Goal: Task Accomplishment & Management: Manage account settings

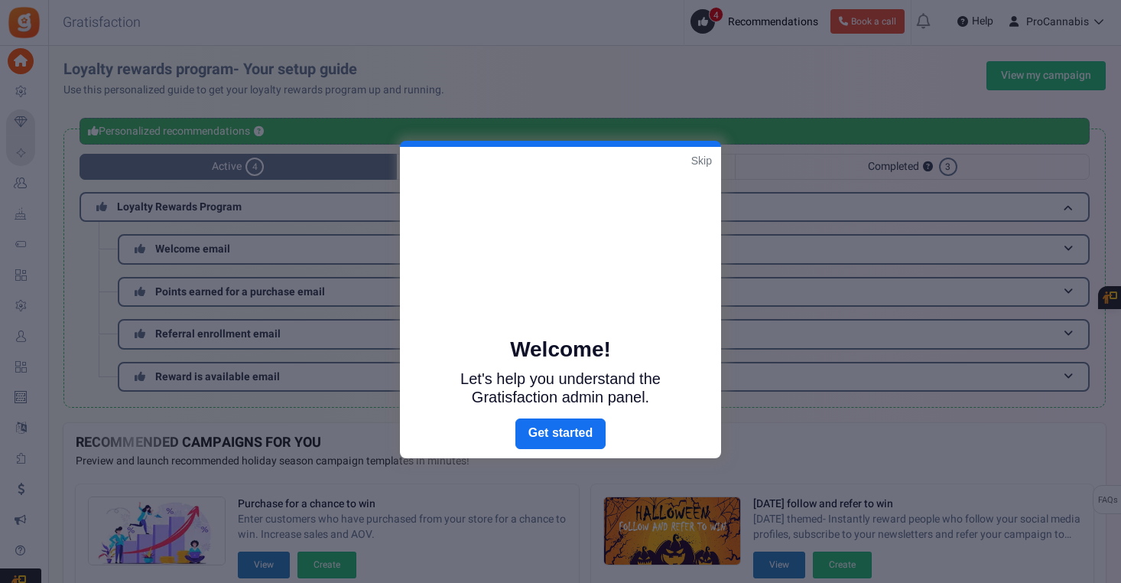
scroll to position [16, 0]
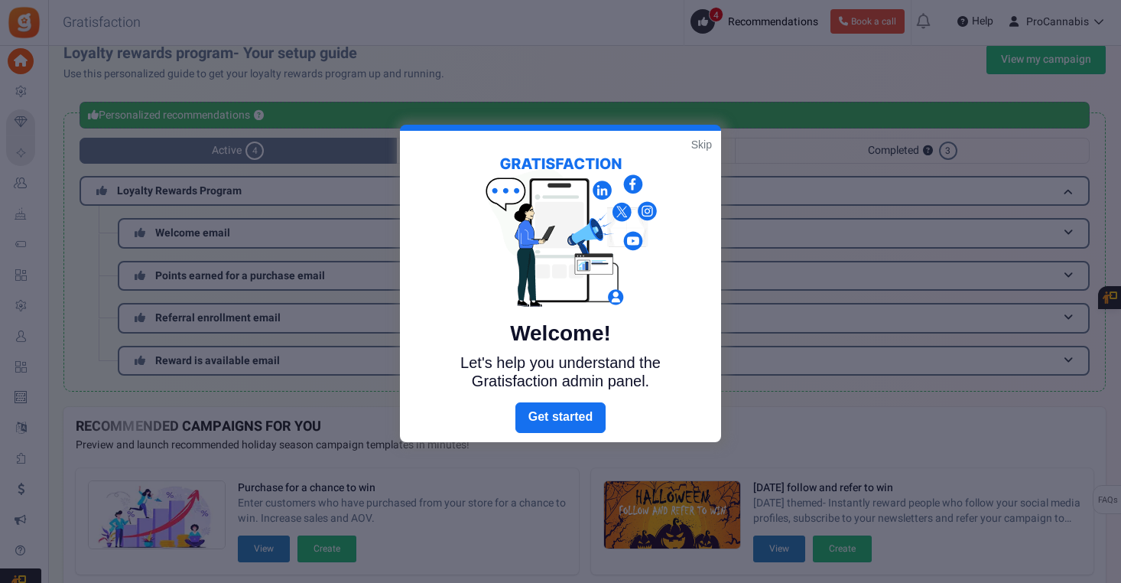
click at [705, 141] on link "Skip" at bounding box center [701, 144] width 21 height 15
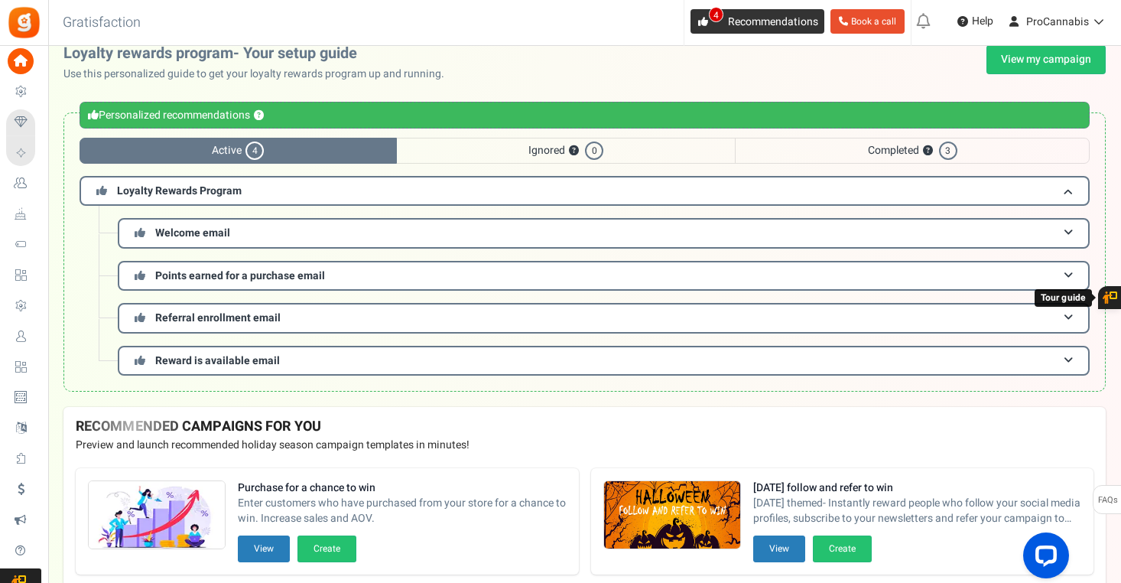
scroll to position [0, 0]
click at [703, 21] on icon at bounding box center [703, 22] width 10 height 10
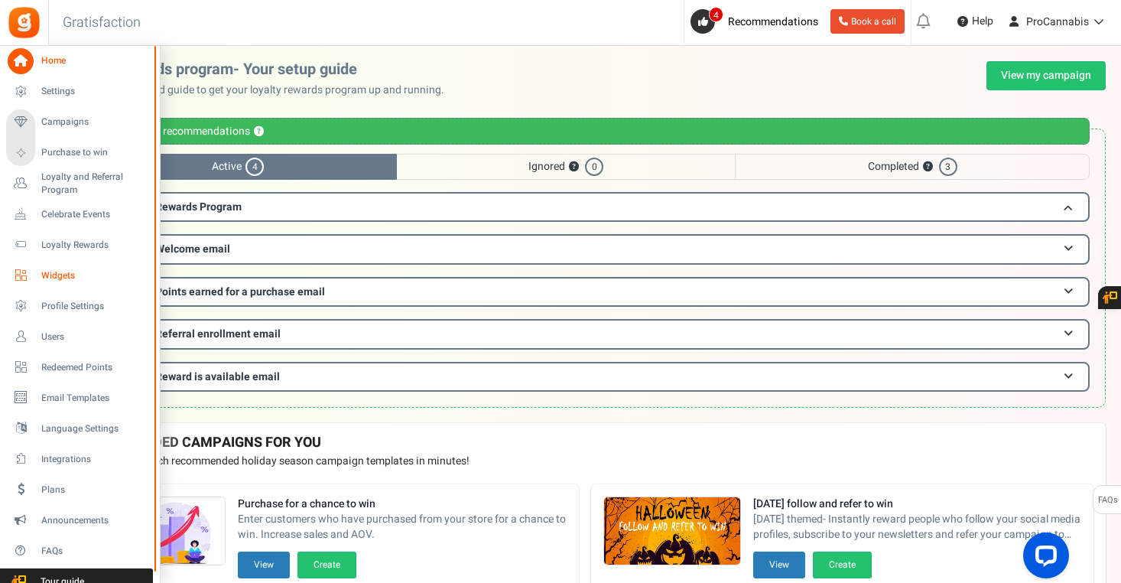
click at [63, 272] on span "Widgets" at bounding box center [94, 275] width 107 height 13
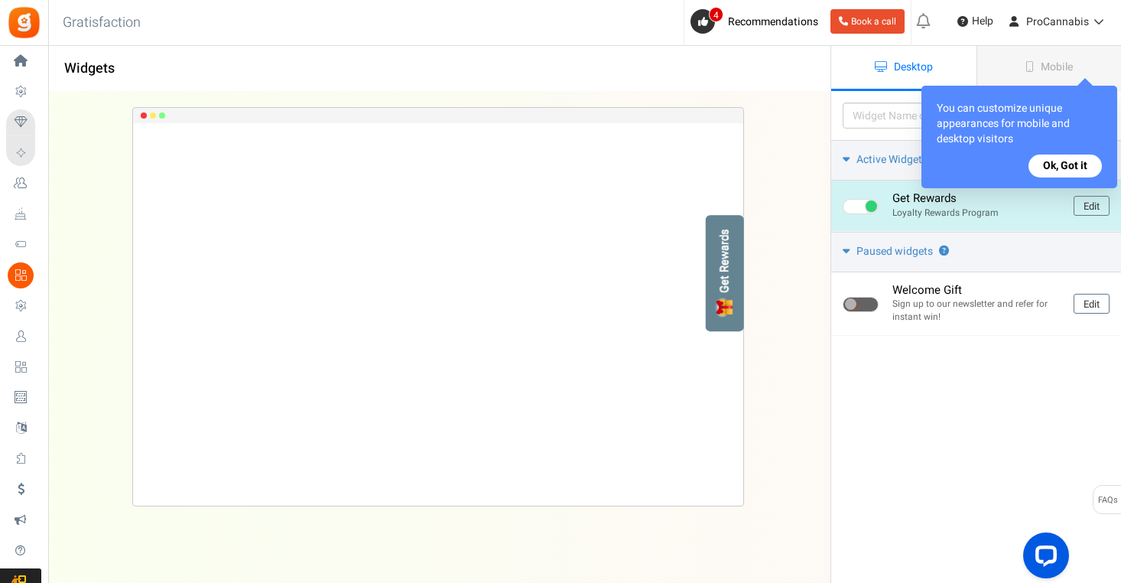
click at [914, 206] on p "Loyalty Rewards Program" at bounding box center [977, 212] width 170 height 13
click at [1082, 203] on link "Edit" at bounding box center [1091, 206] width 36 height 20
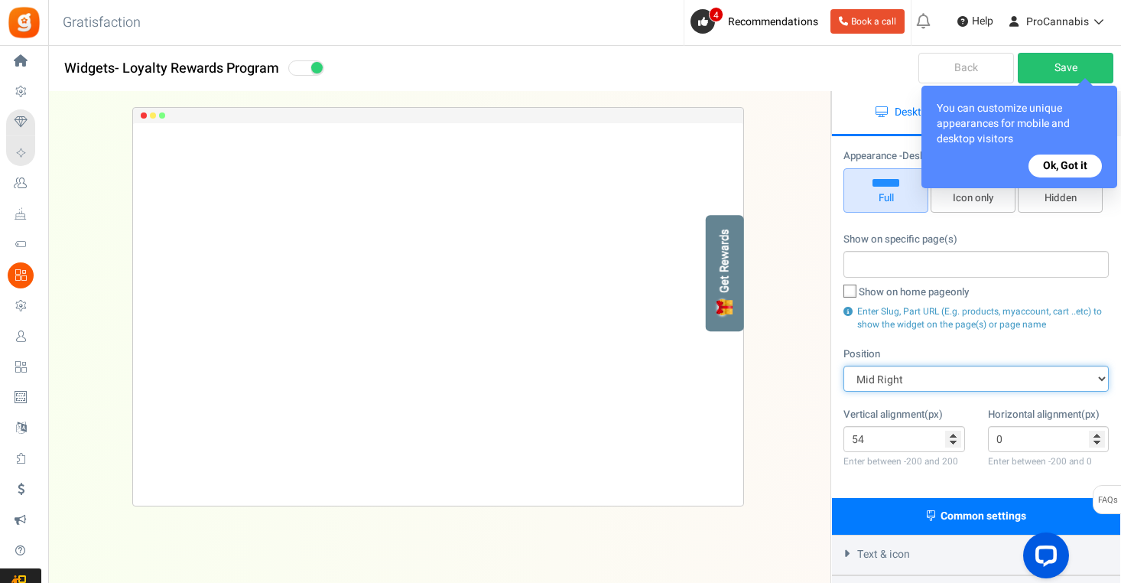
click at [950, 375] on select "Mid Right Mid Left Top Bar Top Left Top Right Top Center Bottom Bar Bottom Left…" at bounding box center [975, 378] width 265 height 26
select select "top-right-corner"
click at [843, 365] on select "Mid Right Mid Left Top Bar Top Left Top Right Top Center Bottom Bar Bottom Left…" at bounding box center [975, 378] width 265 height 26
type input "0"
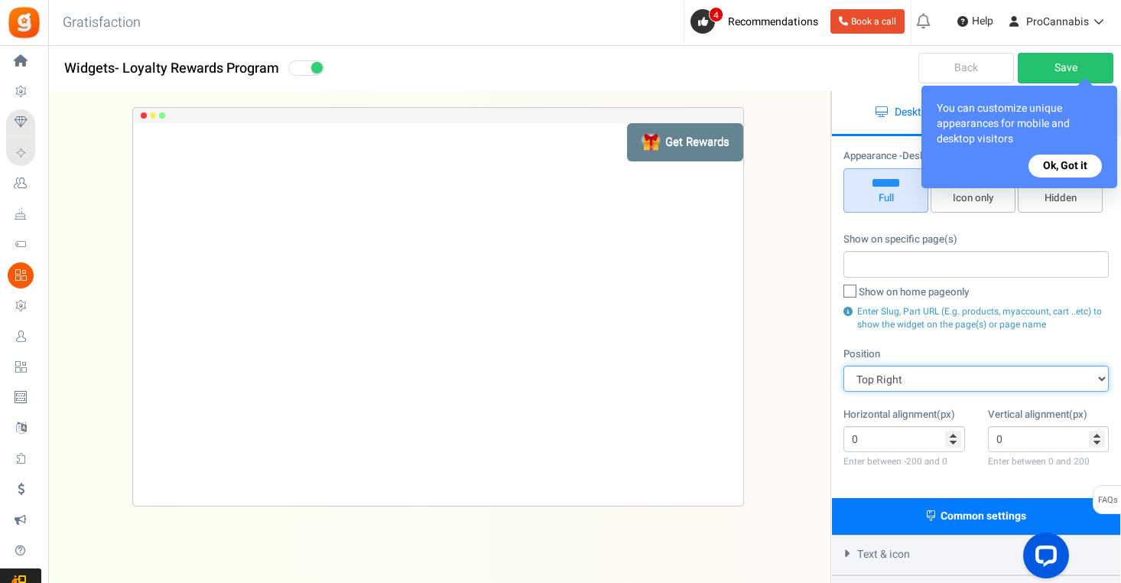
click at [920, 375] on select "Mid Right Mid Left Top Bar Top Left Top Right Top Center Bottom Bar Bottom Left…" at bounding box center [975, 378] width 265 height 26
click at [843, 365] on select "Mid Right Mid Left Top Bar Top Left Top Right Top Center Bottom Bar Bottom Left…" at bounding box center [975, 378] width 265 height 26
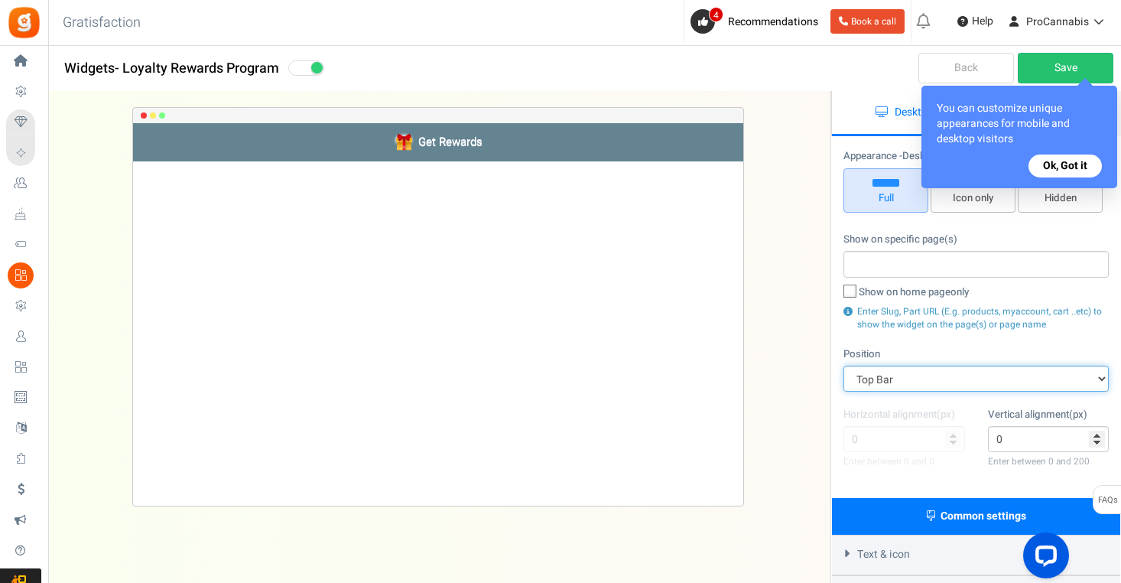
click at [916, 372] on select "Mid Right Mid Left Top Bar Top Left Top Right Top Center Bottom Bar Bottom Left…" at bounding box center [975, 378] width 265 height 26
select select "side-drawer"
click at [843, 365] on select "Mid Right Mid Left Top Bar Top Left Top Right Top Center Bottom Bar Bottom Left…" at bounding box center [975, 378] width 265 height 26
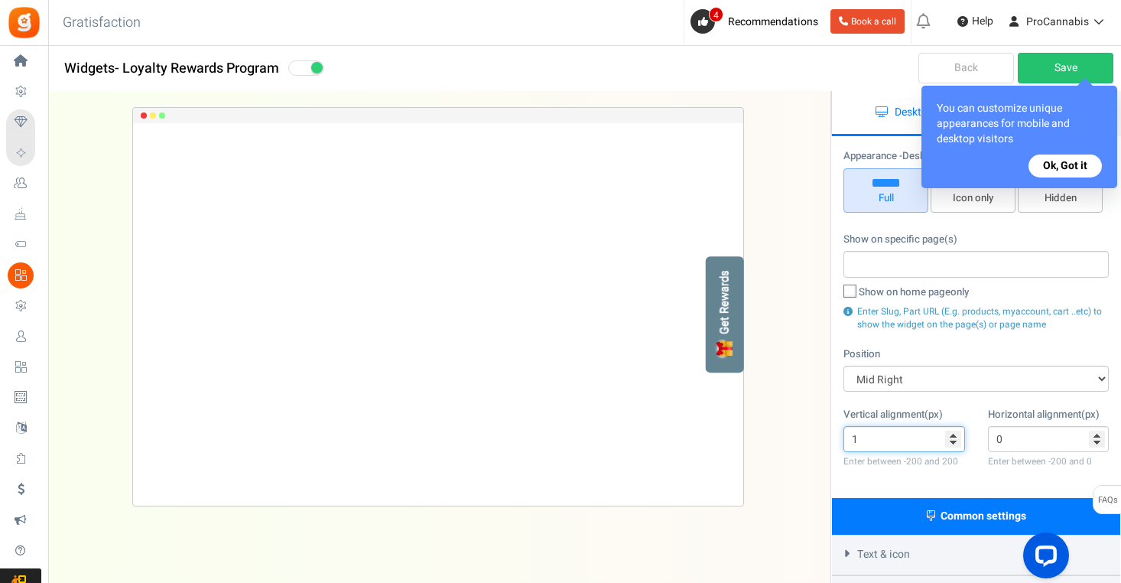
click at [951, 433] on input "1" at bounding box center [904, 439] width 122 height 26
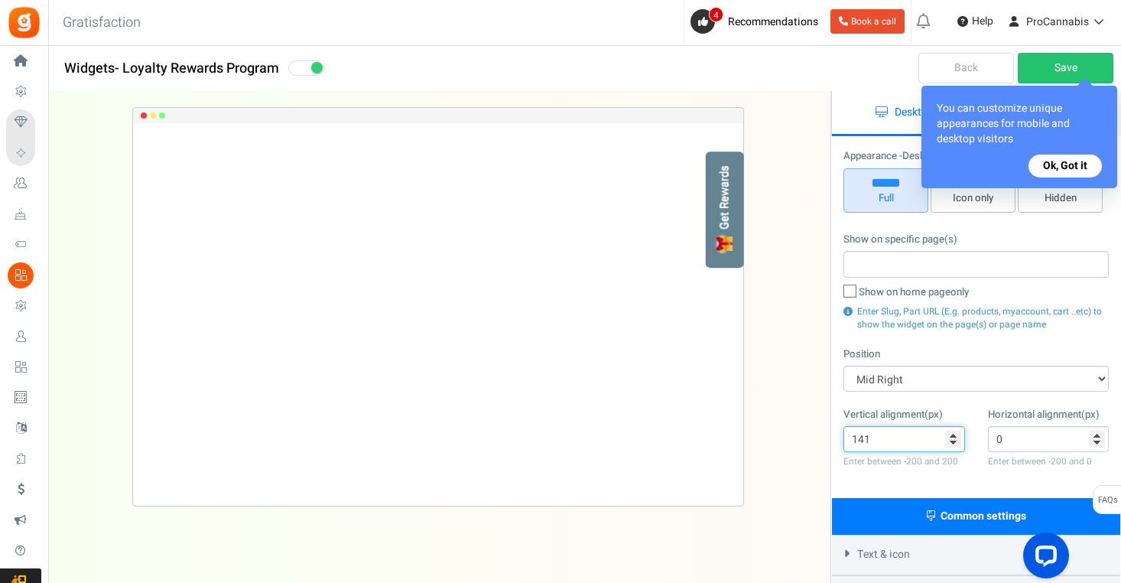
click at [951, 433] on input "141" at bounding box center [904, 439] width 122 height 26
type input "149"
click at [951, 434] on input "149" at bounding box center [904, 439] width 122 height 26
click at [1071, 171] on button "Ok, Got it" at bounding box center [1064, 165] width 73 height 23
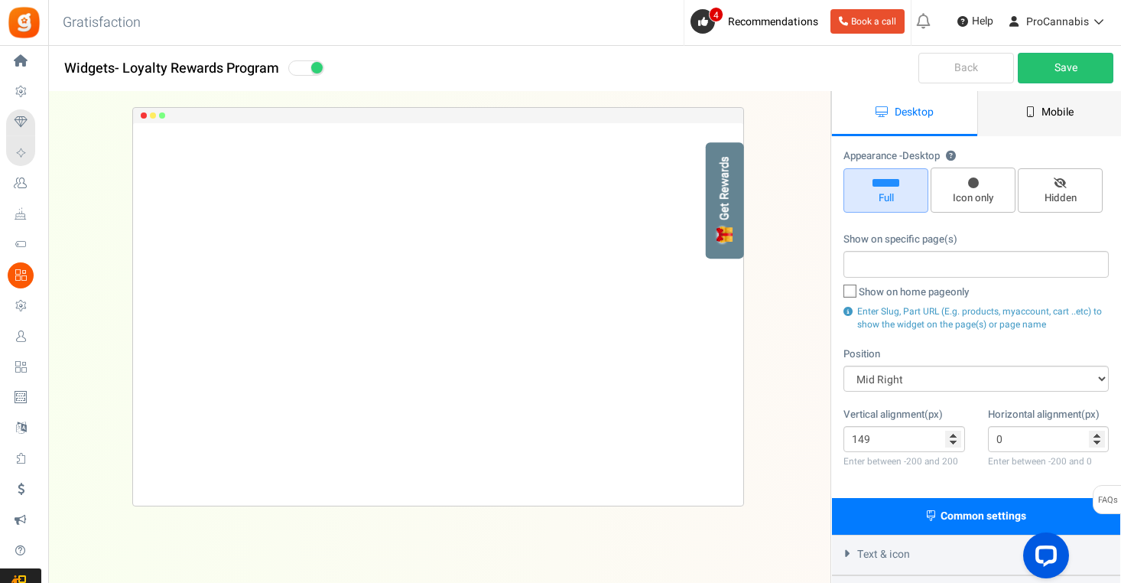
click at [1040, 120] on link "Mobile" at bounding box center [1049, 113] width 145 height 45
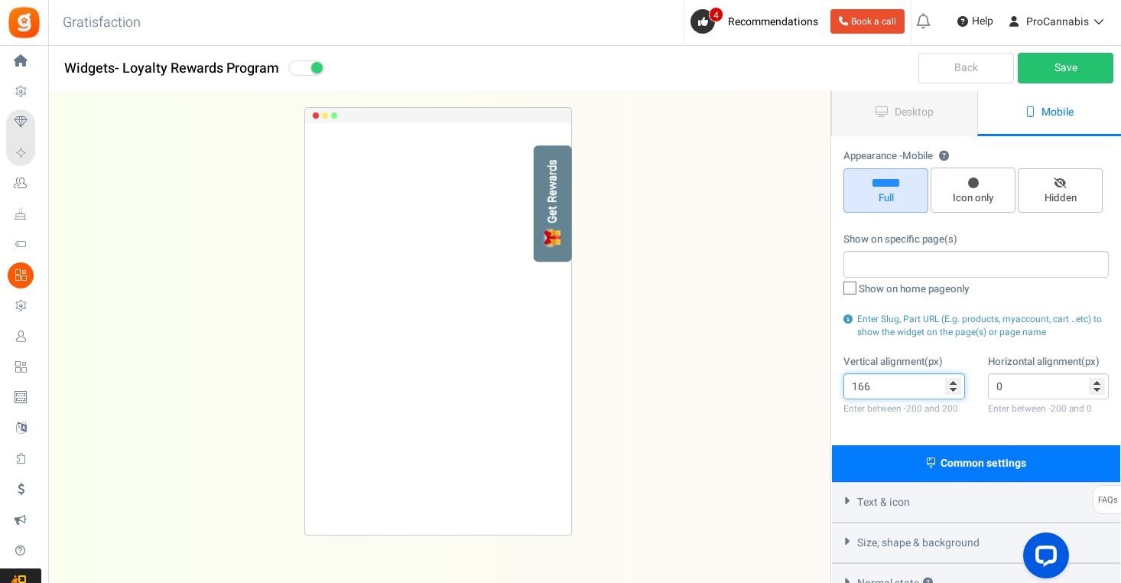
click at [953, 380] on input "166" at bounding box center [904, 386] width 122 height 26
type input "167"
click at [953, 380] on input "167" at bounding box center [904, 386] width 122 height 26
click at [876, 545] on span "Size, shape & background" at bounding box center [918, 542] width 122 height 15
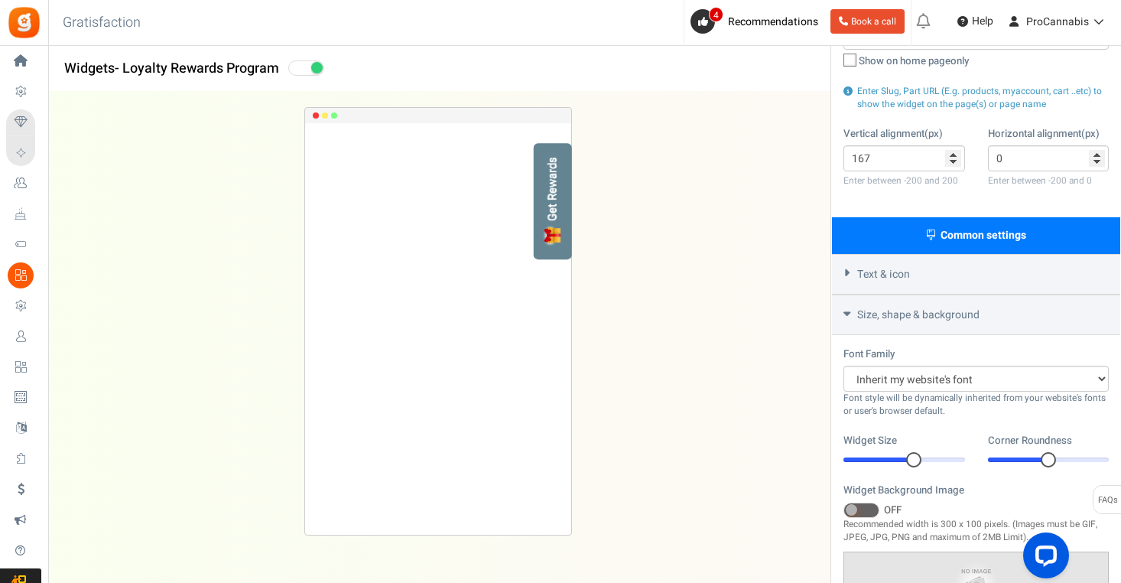
scroll to position [233, 0]
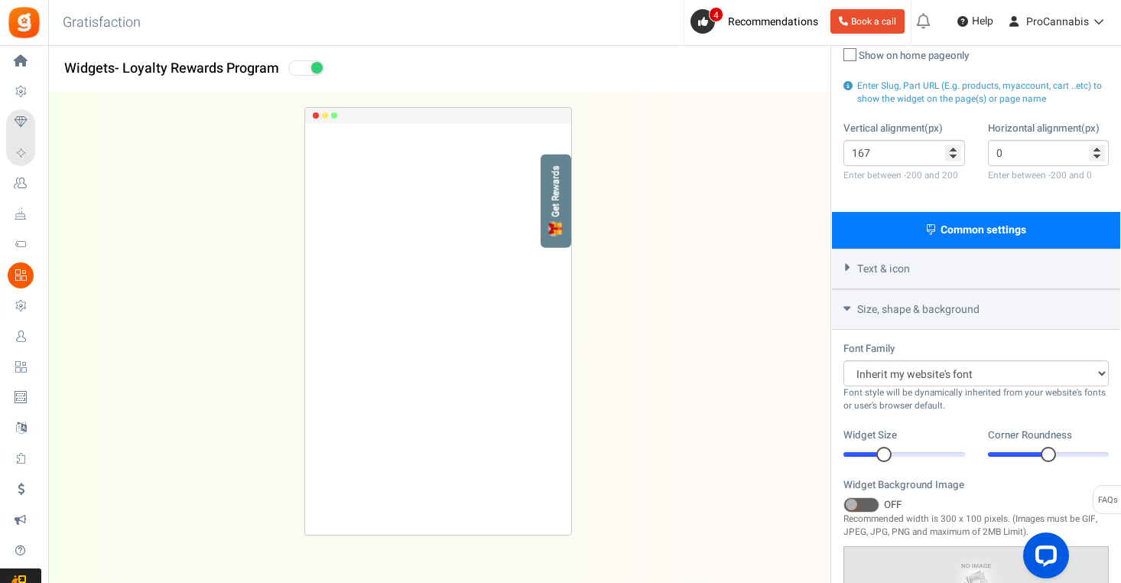
drag, startPoint x: 915, startPoint y: 447, endPoint x: 885, endPoint y: 448, distance: 30.6
click at [884, 448] on div at bounding box center [883, 454] width 15 height 15
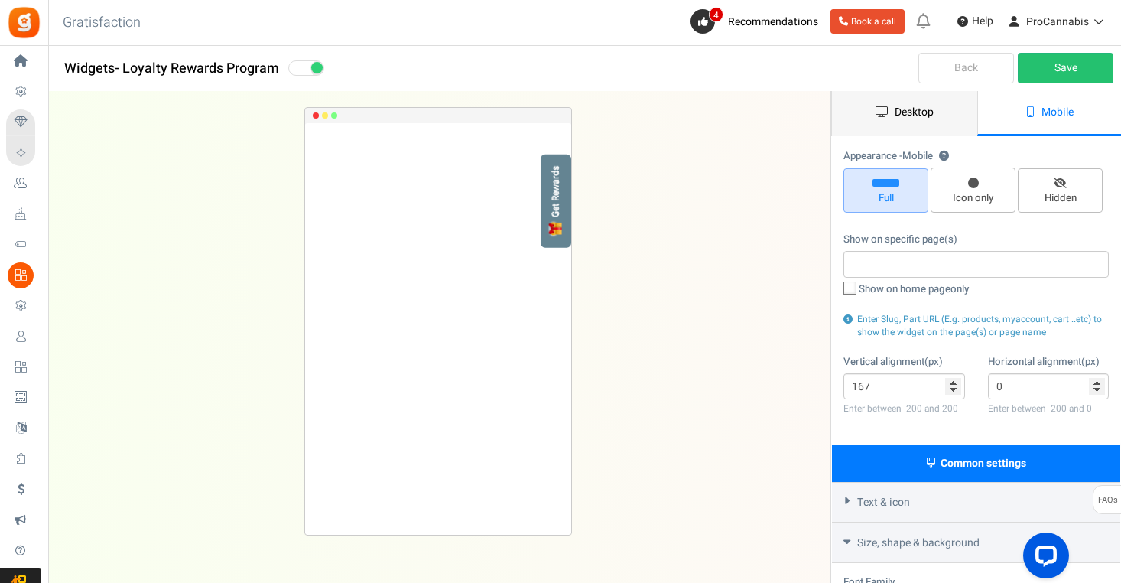
click at [911, 121] on link "Desktop" at bounding box center [904, 113] width 145 height 45
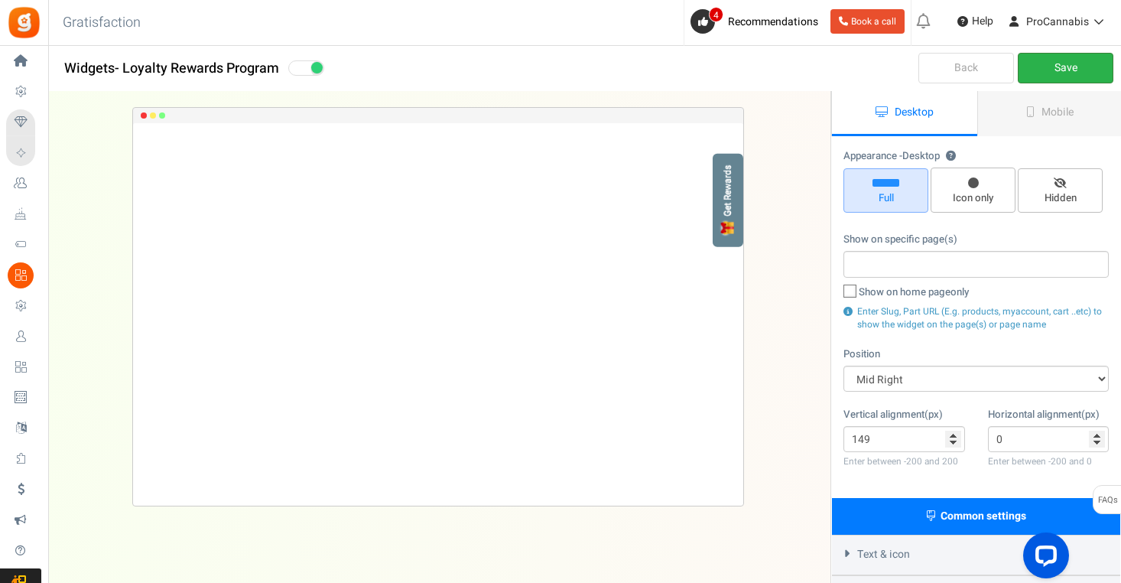
click at [1061, 73] on link "Save" at bounding box center [1066, 68] width 96 height 31
click at [736, 245] on div "Get Rewards" at bounding box center [728, 200] width 31 height 93
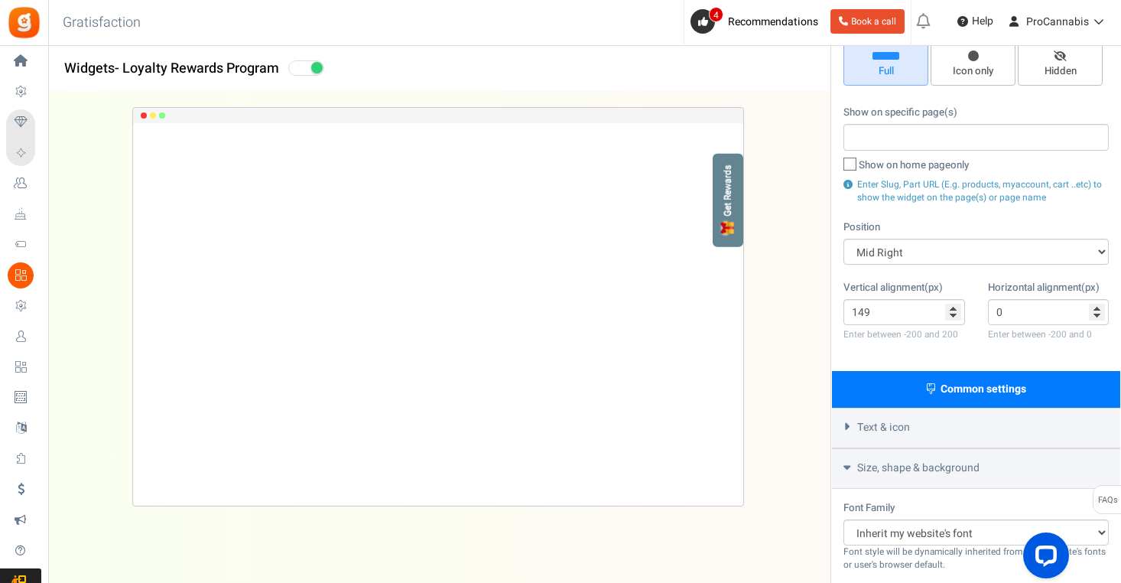
scroll to position [128, 0]
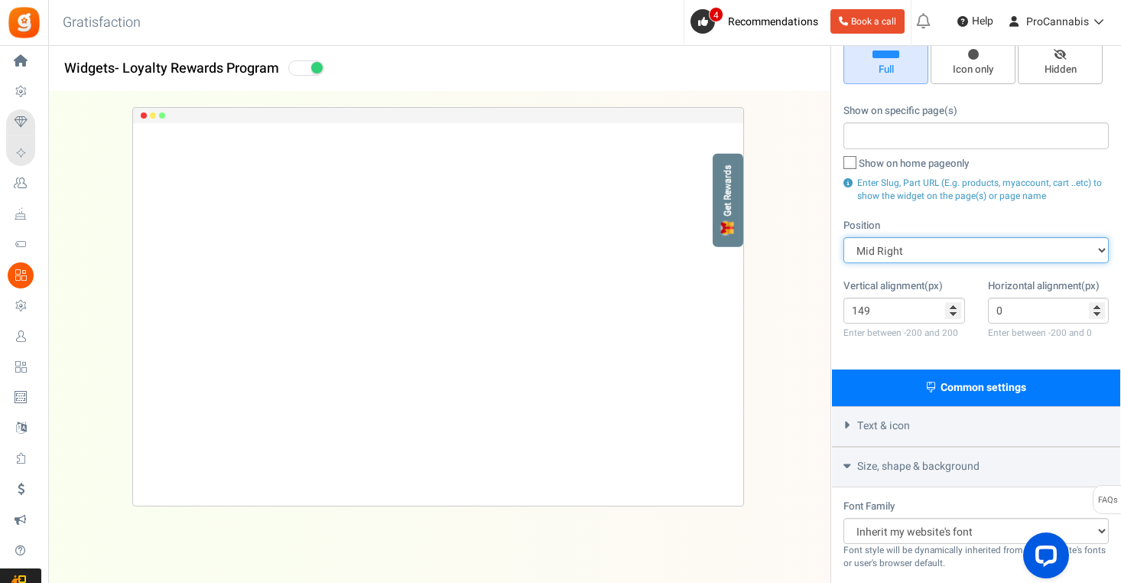
click at [862, 244] on select "Mid Right Mid Left Top Bar Top Left Top Right Top Center Bottom Bar Bottom Left…" at bounding box center [975, 250] width 265 height 26
select select "left-bottom-bar"
click at [843, 237] on select "Mid Right Mid Left Top Bar Top Left Top Right Top Center Bottom Bar Bottom Left…" at bounding box center [975, 250] width 265 height 26
type input "0"
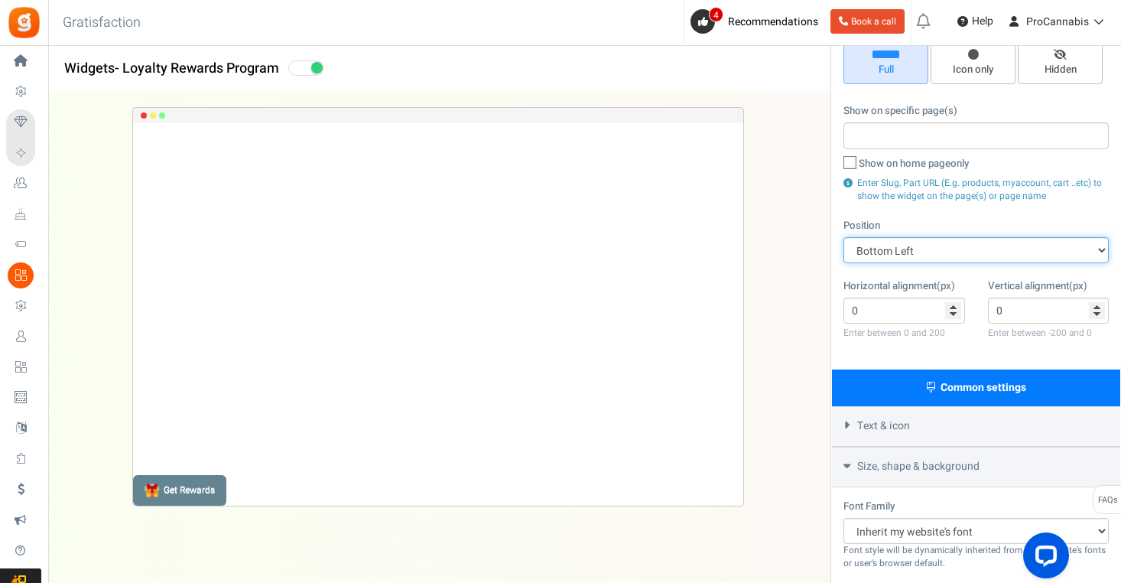
click at [909, 249] on select "Mid Right Mid Left Top Bar Top Left Top Right Top Center Bottom Bar Bottom Left…" at bounding box center [975, 250] width 265 height 26
click at [843, 237] on select "Mid Right Mid Left Top Bar Top Left Top Right Top Center Bottom Bar Bottom Left…" at bounding box center [975, 250] width 265 height 26
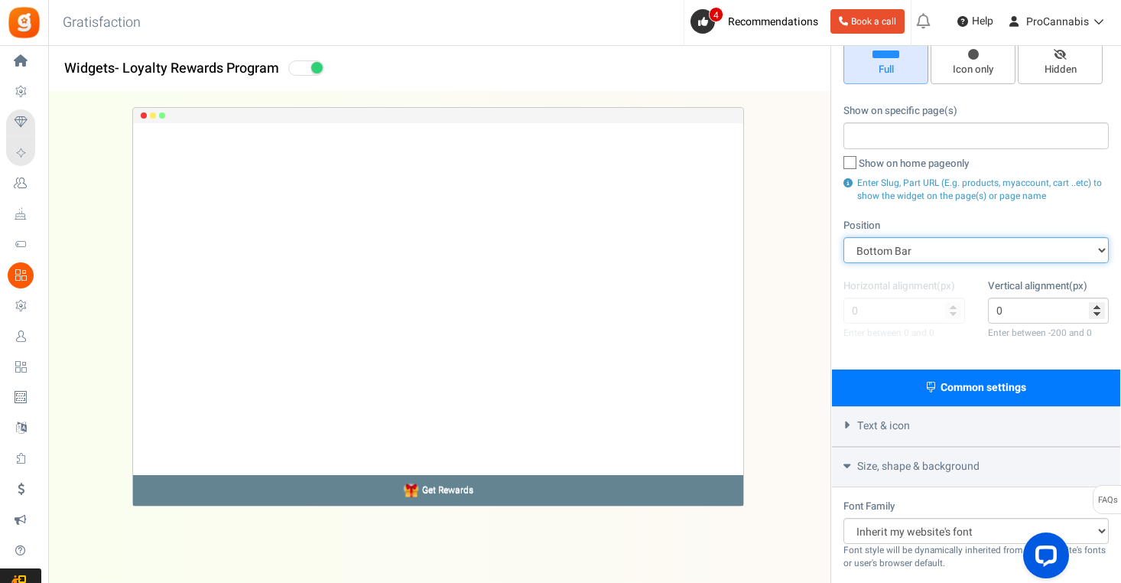
click at [906, 241] on select "Mid Right Mid Left Top Bar Top Left Top Right Top Center Bottom Bar Bottom Left…" at bounding box center [975, 250] width 265 height 26
click at [843, 237] on select "Mid Right Mid Left Top Bar Top Left Top Right Top Center Bottom Bar Bottom Left…" at bounding box center [975, 250] width 265 height 26
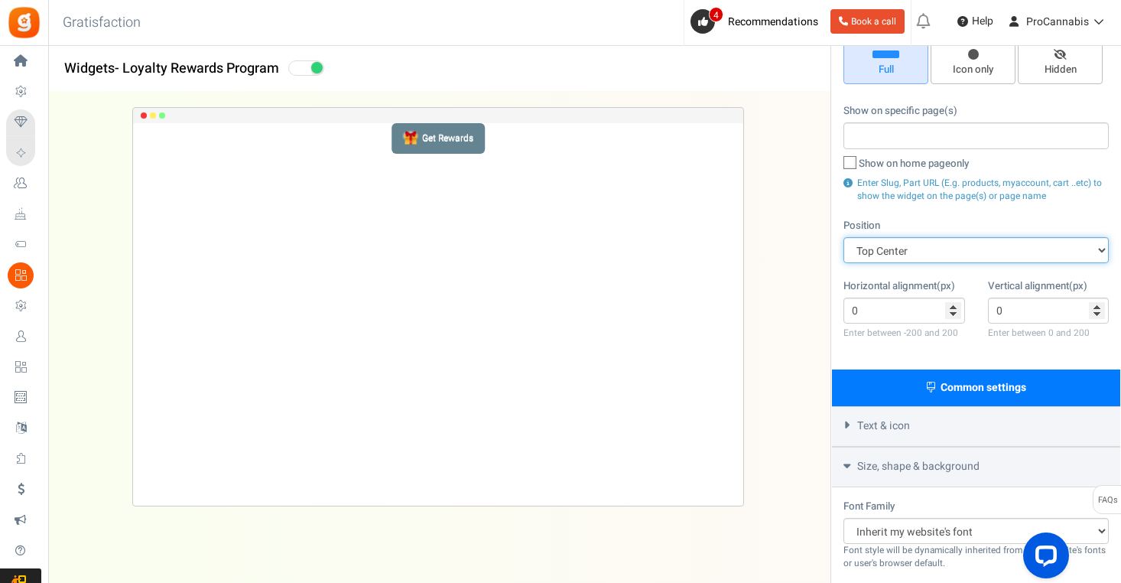
click at [908, 242] on select "Mid Right Mid Left Top Bar Top Left Top Right Top Center Bottom Bar Bottom Left…" at bounding box center [975, 250] width 265 height 26
click at [843, 237] on select "Mid Right Mid Left Top Bar Top Left Top Right Top Center Bottom Bar Bottom Left…" at bounding box center [975, 250] width 265 height 26
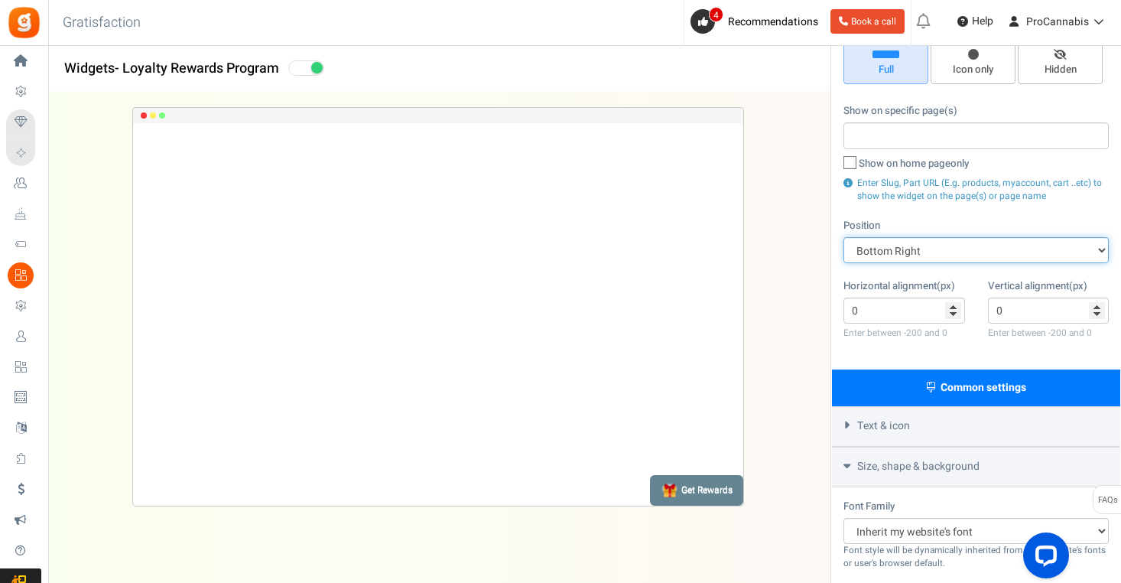
click at [915, 251] on select "Mid Right Mid Left Top Bar Top Left Top Right Top Center Bottom Bar Bottom Left…" at bounding box center [975, 250] width 265 height 26
click at [843, 237] on select "Mid Right Mid Left Top Bar Top Left Top Right Top Center Bottom Bar Bottom Left…" at bounding box center [975, 250] width 265 height 26
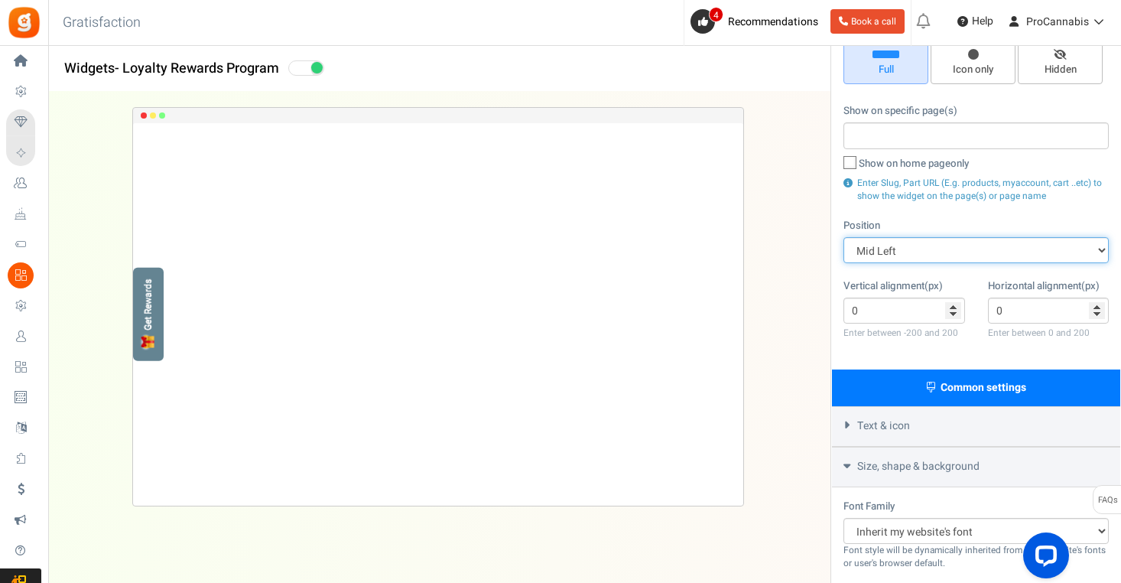
click at [914, 252] on select "Mid Right Mid Left Top Bar Top Left Top Right Top Center Bottom Bar Bottom Left…" at bounding box center [975, 250] width 265 height 26
select select "side-drawer"
click at [843, 237] on select "Mid Right Mid Left Top Bar Top Left Top Right Top Center Bottom Bar Bottom Left…" at bounding box center [975, 250] width 265 height 26
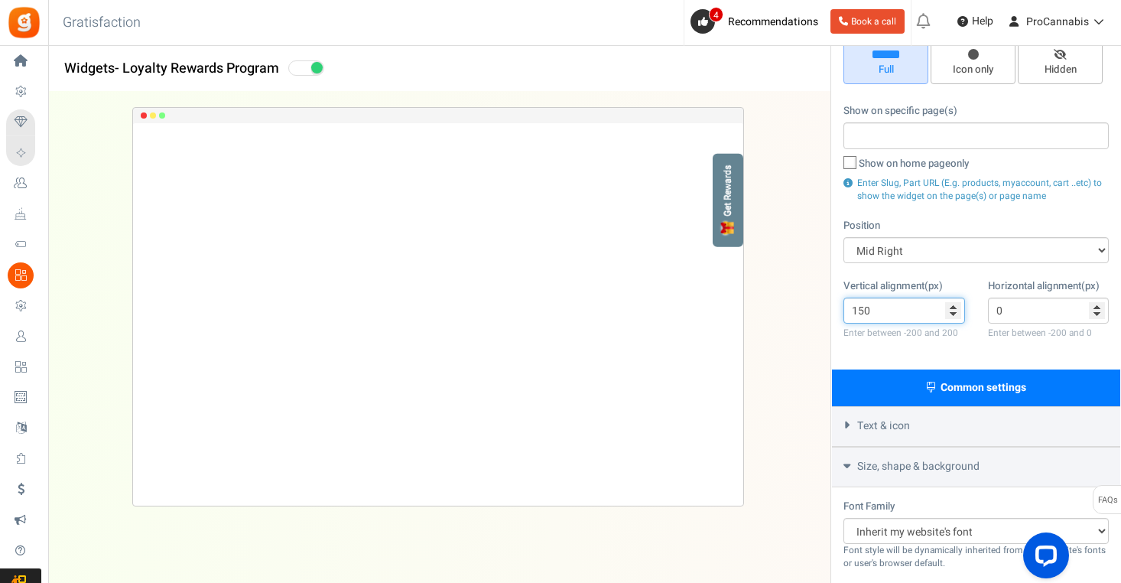
click at [951, 301] on input "150" at bounding box center [904, 310] width 122 height 26
click at [952, 301] on input "151" at bounding box center [904, 310] width 122 height 26
click at [952, 301] on input "179" at bounding box center [904, 310] width 122 height 26
click at [952, 301] on input "180" at bounding box center [904, 310] width 122 height 26
click at [952, 301] on input "181" at bounding box center [904, 310] width 122 height 26
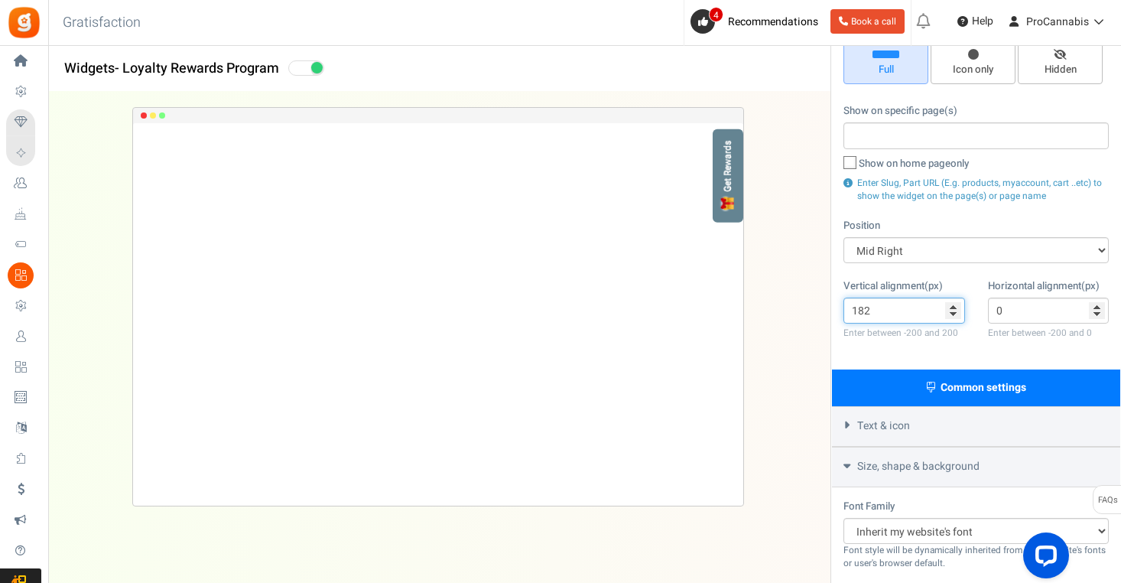
type input "182"
click at [952, 301] on input "182" at bounding box center [904, 310] width 122 height 26
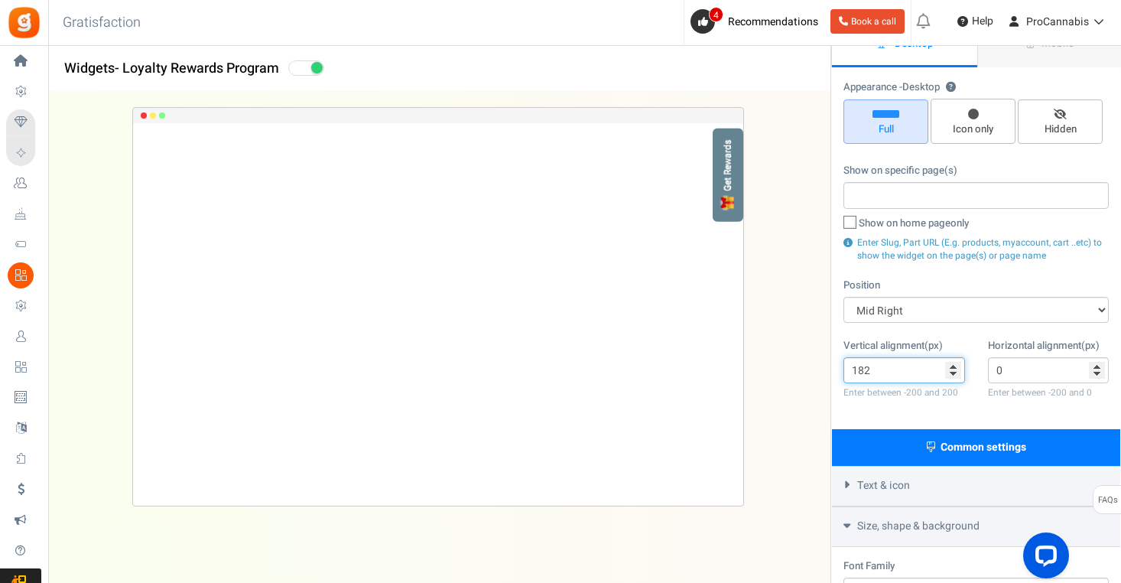
scroll to position [0, 0]
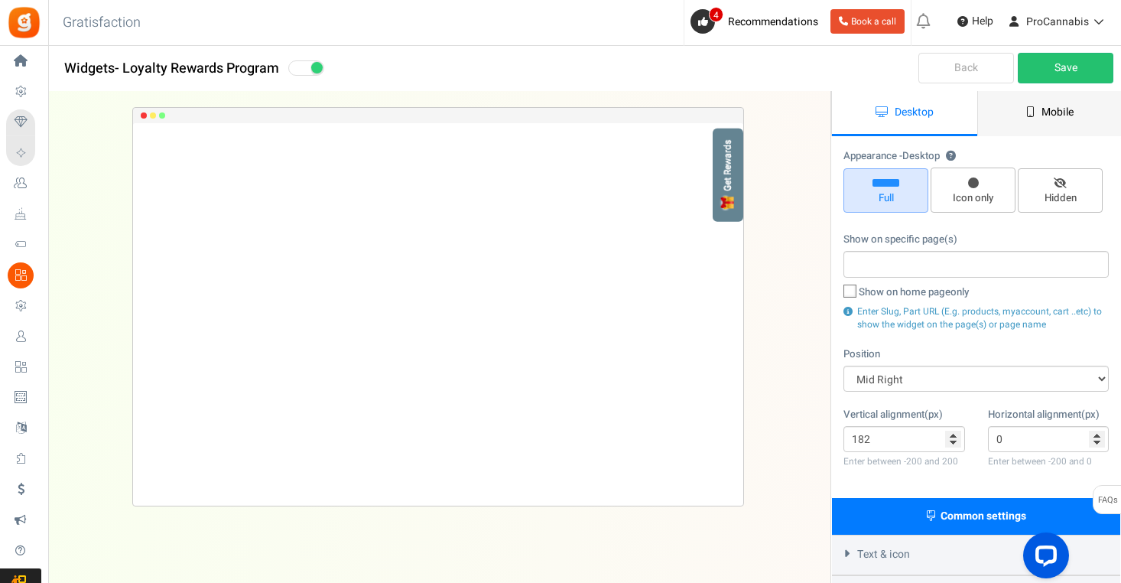
click at [1028, 114] on icon at bounding box center [1030, 111] width 8 height 11
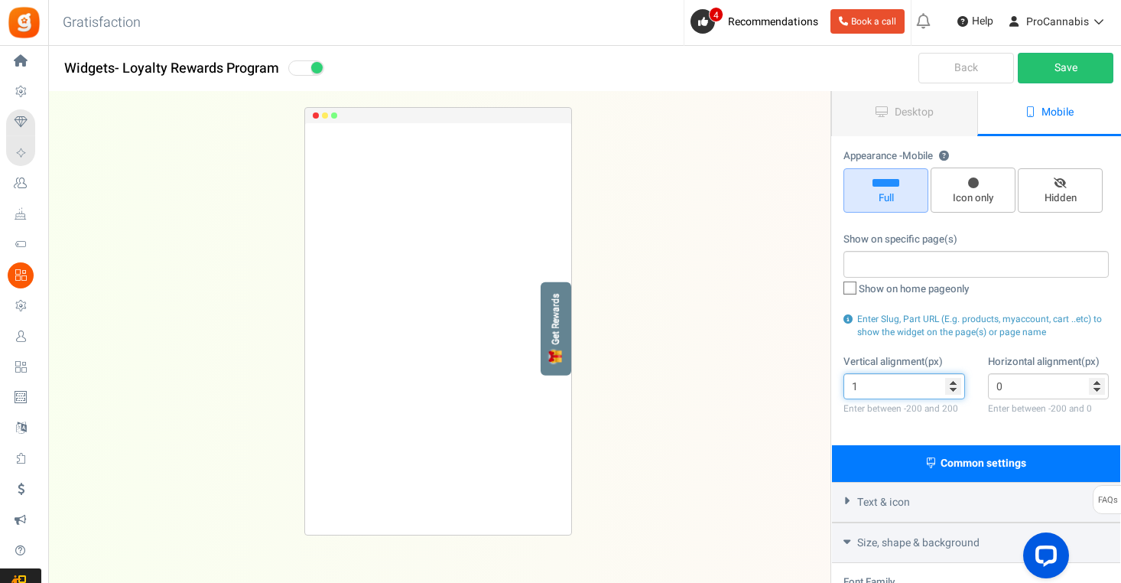
click at [954, 378] on input "1" at bounding box center [904, 386] width 122 height 26
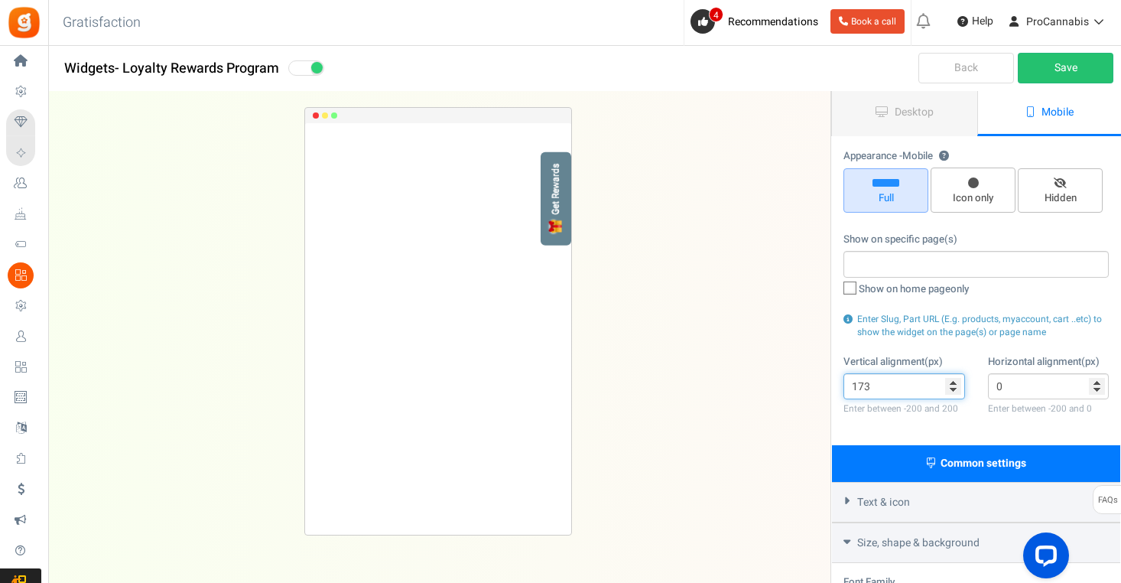
click at [954, 378] on input "173" at bounding box center [904, 386] width 122 height 26
type input "174"
click at [954, 378] on input "174" at bounding box center [904, 386] width 122 height 26
click at [905, 105] on span "Desktop" at bounding box center [914, 112] width 39 height 16
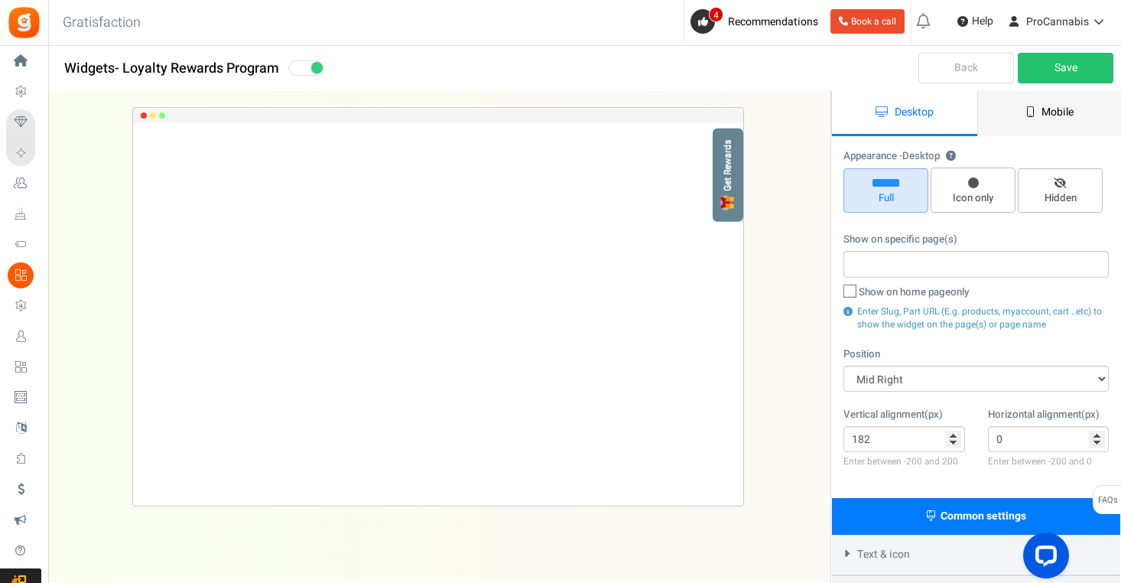
click at [1037, 115] on link "Mobile" at bounding box center [1049, 113] width 145 height 45
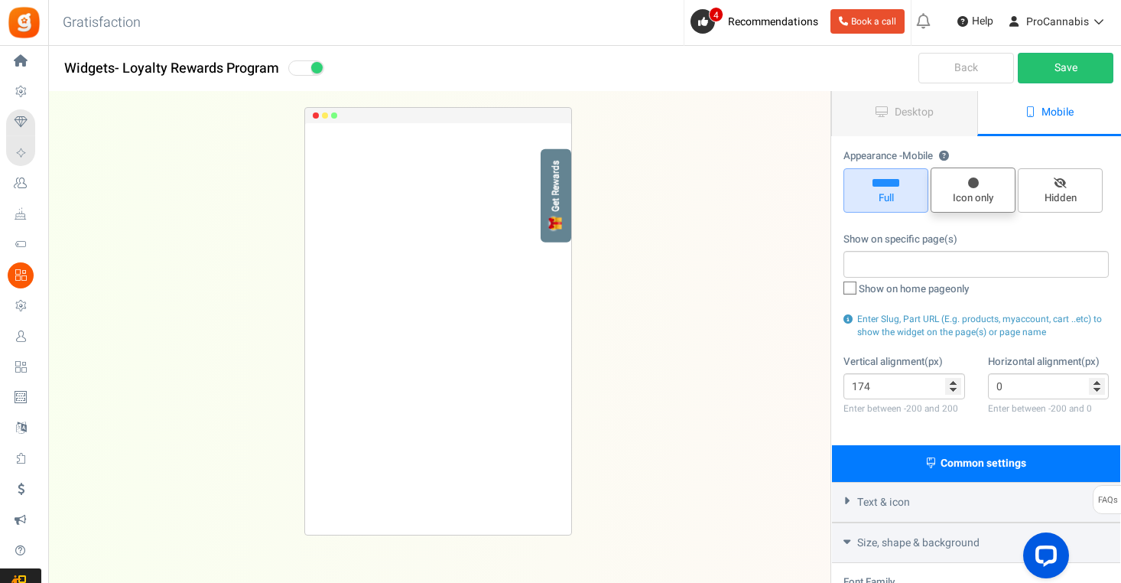
click at [978, 197] on span "Icon only" at bounding box center [972, 198] width 71 height 15
click at [978, 180] on input "Icon only" at bounding box center [978, 176] width 10 height 10
radio input "true"
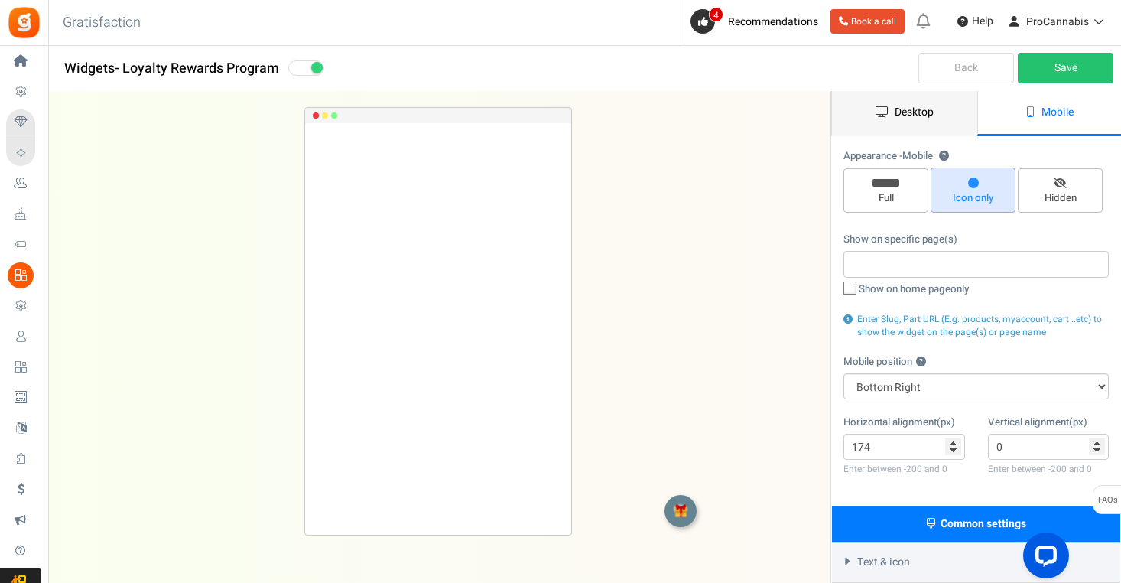
click at [905, 119] on span "Desktop" at bounding box center [914, 112] width 39 height 16
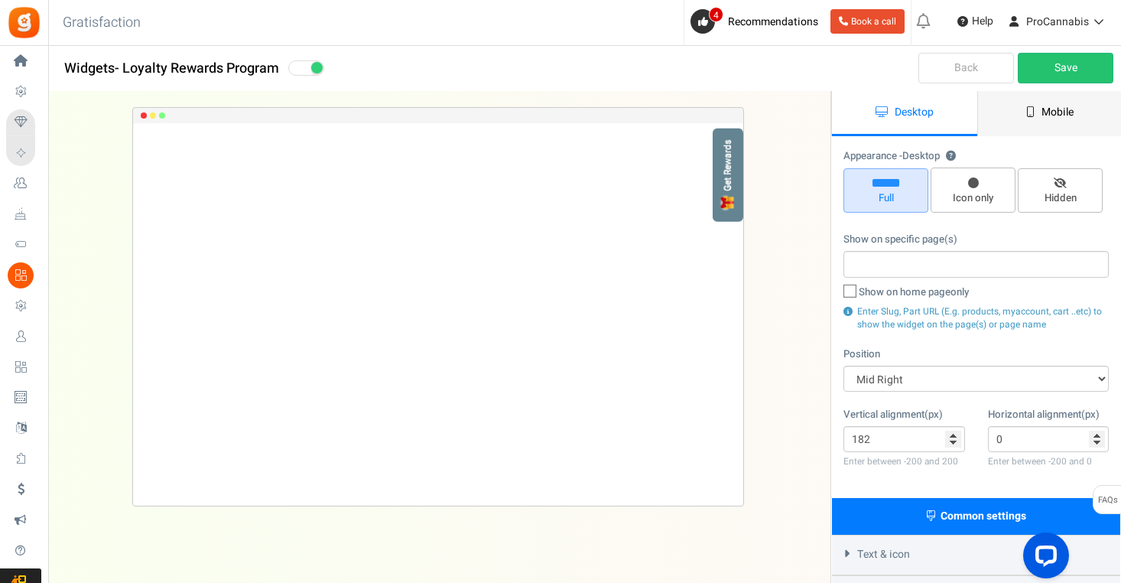
click at [1038, 117] on link "Mobile" at bounding box center [1049, 113] width 145 height 45
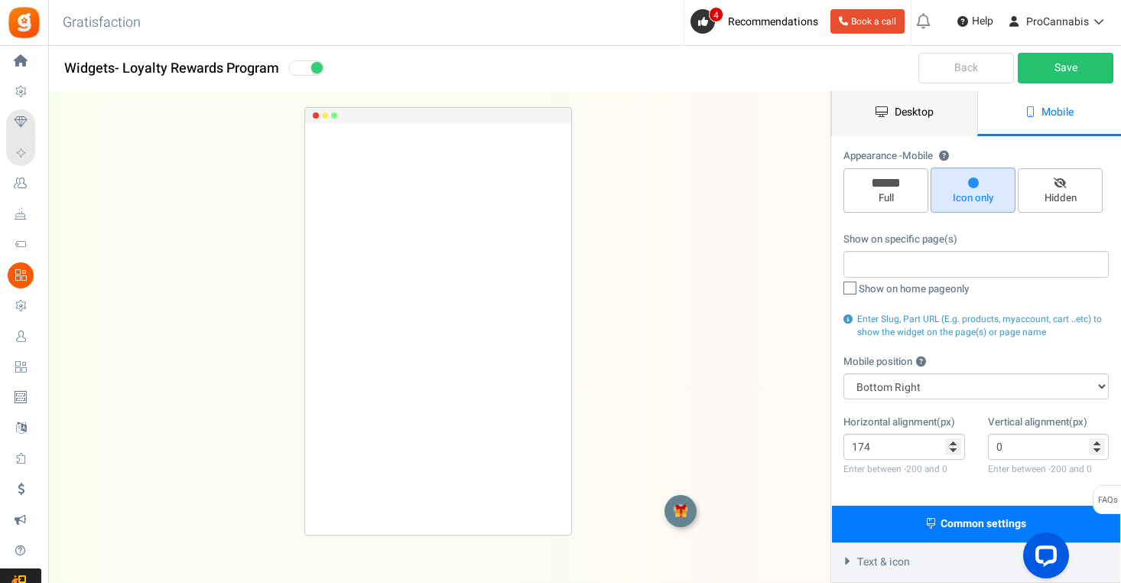
click at [914, 113] on span "Desktop" at bounding box center [914, 112] width 39 height 16
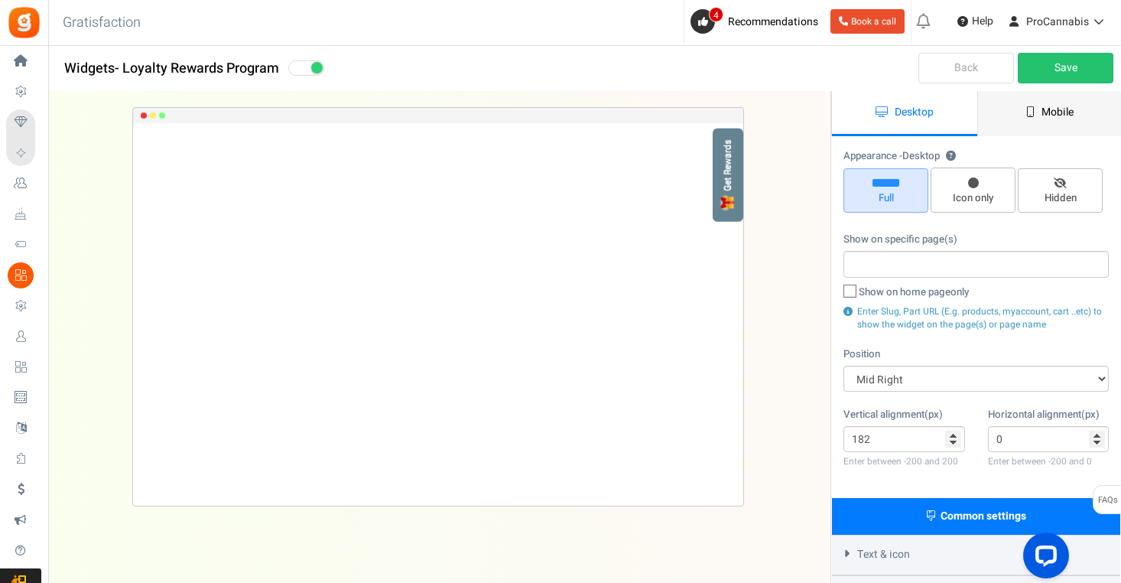
click at [1058, 106] on span "Mobile" at bounding box center [1057, 112] width 32 height 16
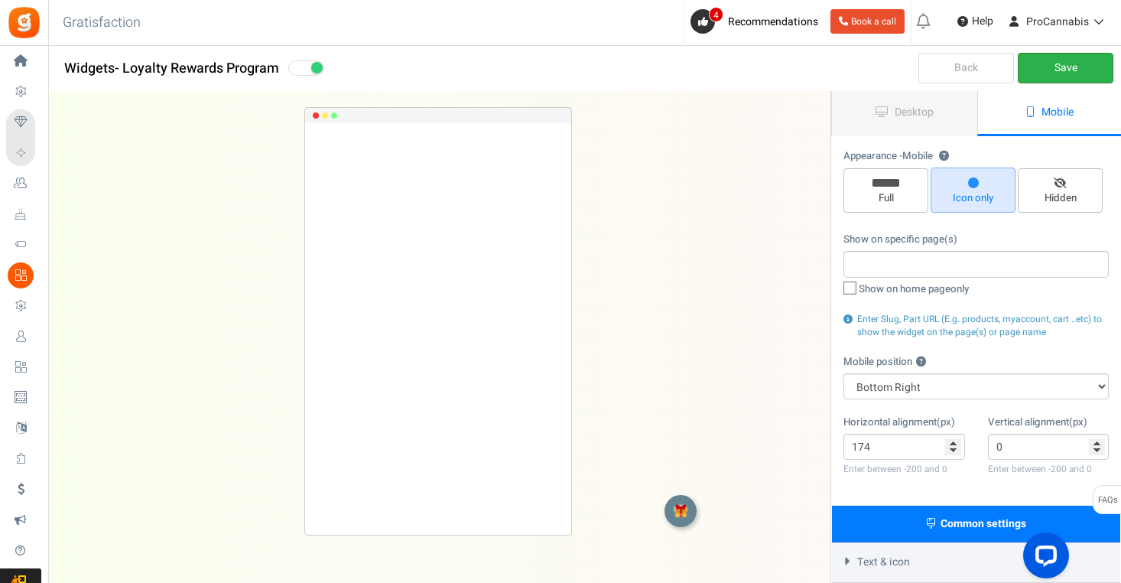
click at [1065, 66] on link "Save" at bounding box center [1066, 68] width 96 height 31
click at [1076, 61] on link "Save" at bounding box center [1066, 68] width 96 height 31
click at [953, 450] on input "-2" at bounding box center [904, 447] width 122 height 26
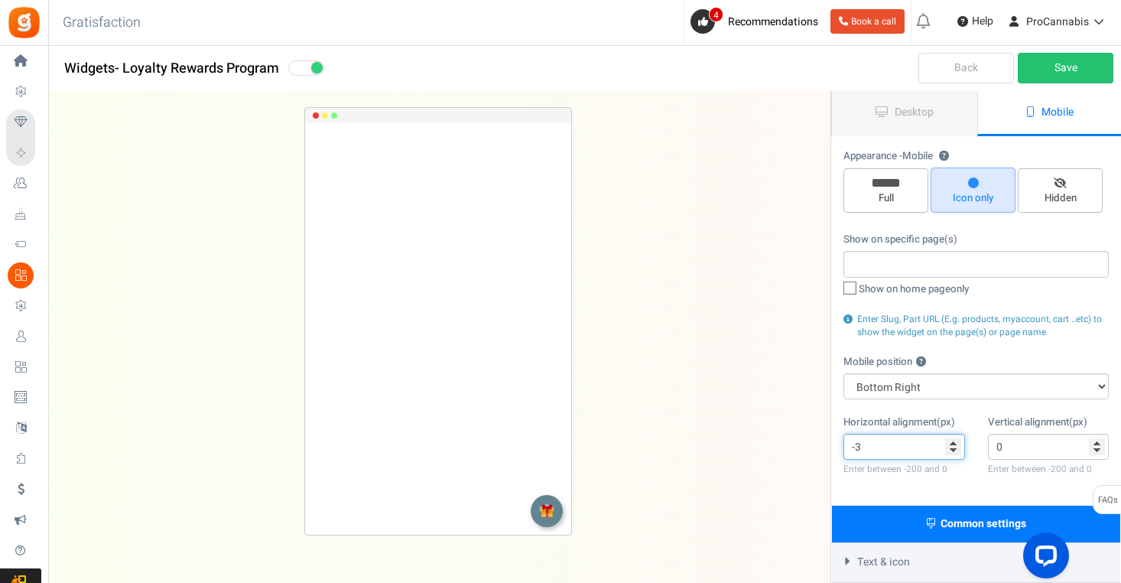
click at [953, 450] on input "-3" at bounding box center [904, 447] width 122 height 26
click at [953, 452] on input "-4" at bounding box center [904, 447] width 122 height 26
type input "0"
click at [953, 441] on input "0" at bounding box center [904, 447] width 122 height 26
click at [1095, 441] on input "0" at bounding box center [1049, 447] width 122 height 26
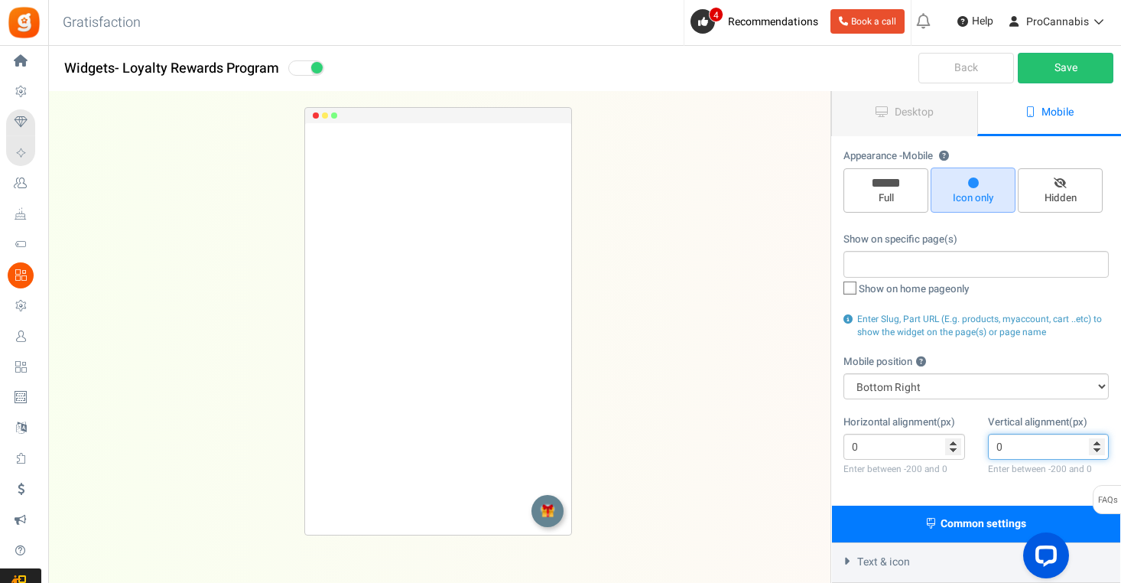
click at [1095, 441] on input "0" at bounding box center [1049, 447] width 122 height 26
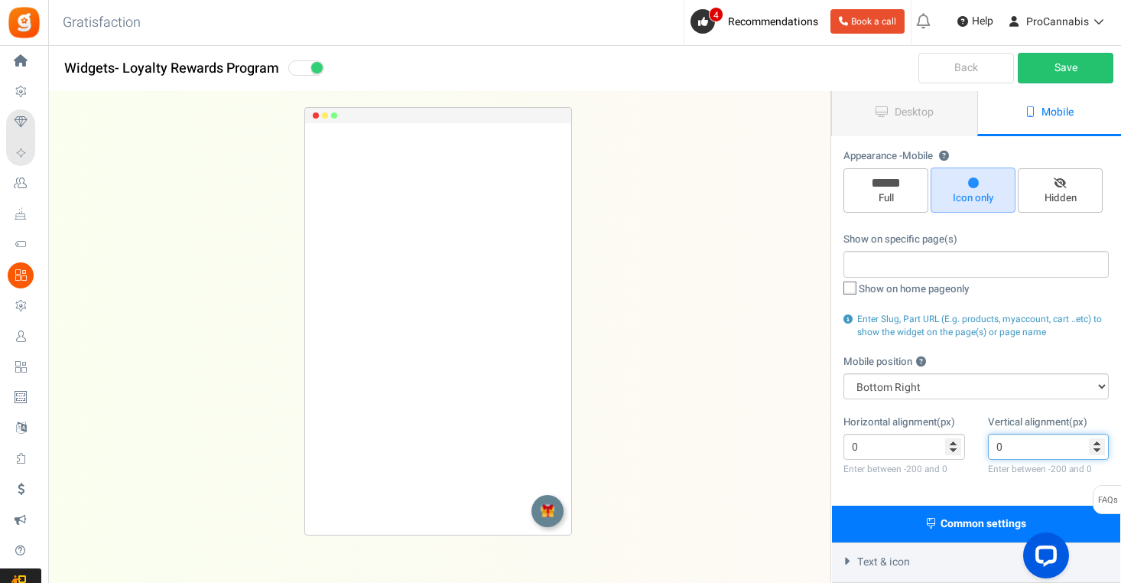
click at [1095, 441] on input "0" at bounding box center [1049, 447] width 122 height 26
click at [1094, 440] on input "0" at bounding box center [1049, 447] width 122 height 26
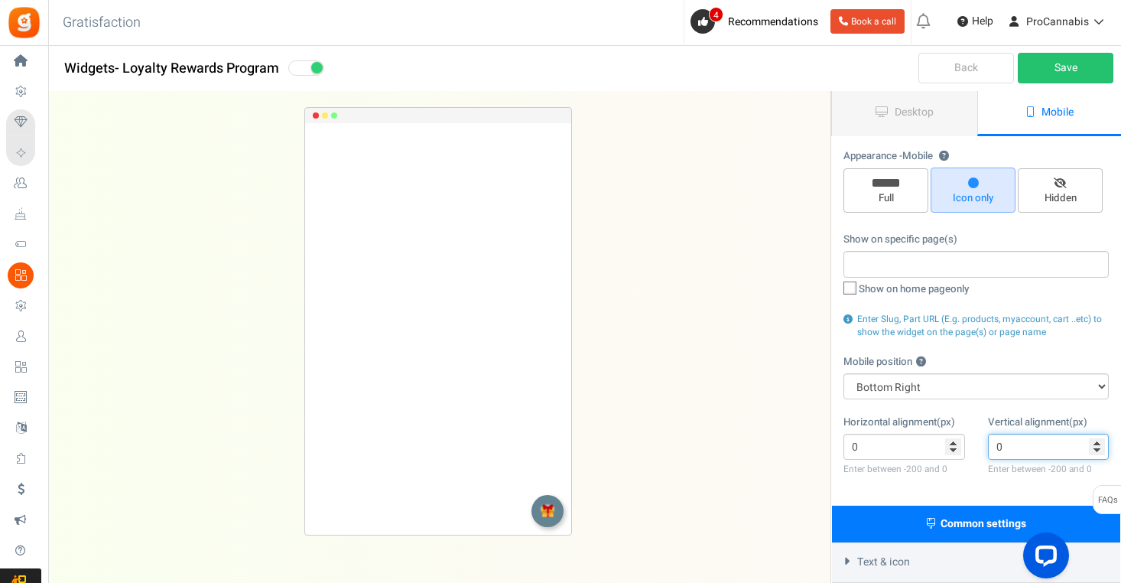
click at [1094, 440] on input "0" at bounding box center [1049, 447] width 122 height 26
click at [979, 407] on div "Appearance - Mobile ? Full Icon only Hidden Show on specific page(s) Show on ho…" at bounding box center [976, 321] width 288 height 369
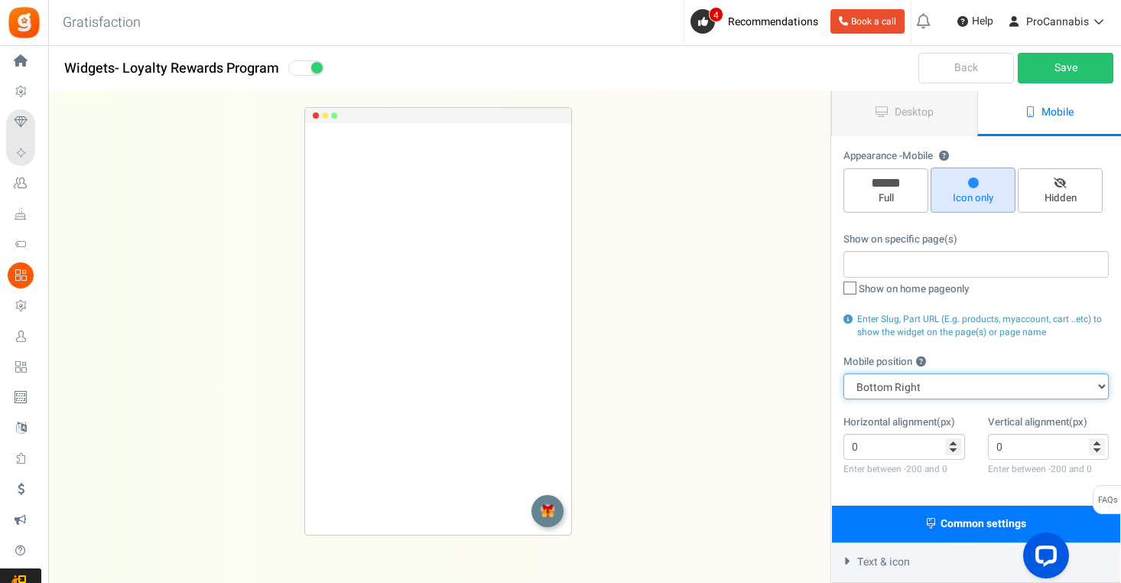
click at [966, 378] on select "Top Right Top Left Top Center Bottom Right Bottom Left Bottom Center" at bounding box center [975, 386] width 265 height 26
click at [843, 373] on select "Top Right Top Left Top Center Bottom Right Bottom Left Bottom Center" at bounding box center [975, 386] width 265 height 26
click at [960, 380] on select "Top Right Top Left Top Center Bottom Right Bottom Left Bottom Center" at bounding box center [975, 386] width 265 height 26
click at [843, 373] on select "Top Right Top Left Top Center Bottom Right Bottom Left Bottom Center" at bounding box center [975, 386] width 265 height 26
click at [955, 383] on select "Top Right Top Left Top Center Bottom Right Bottom Left Bottom Center" at bounding box center [975, 386] width 265 height 26
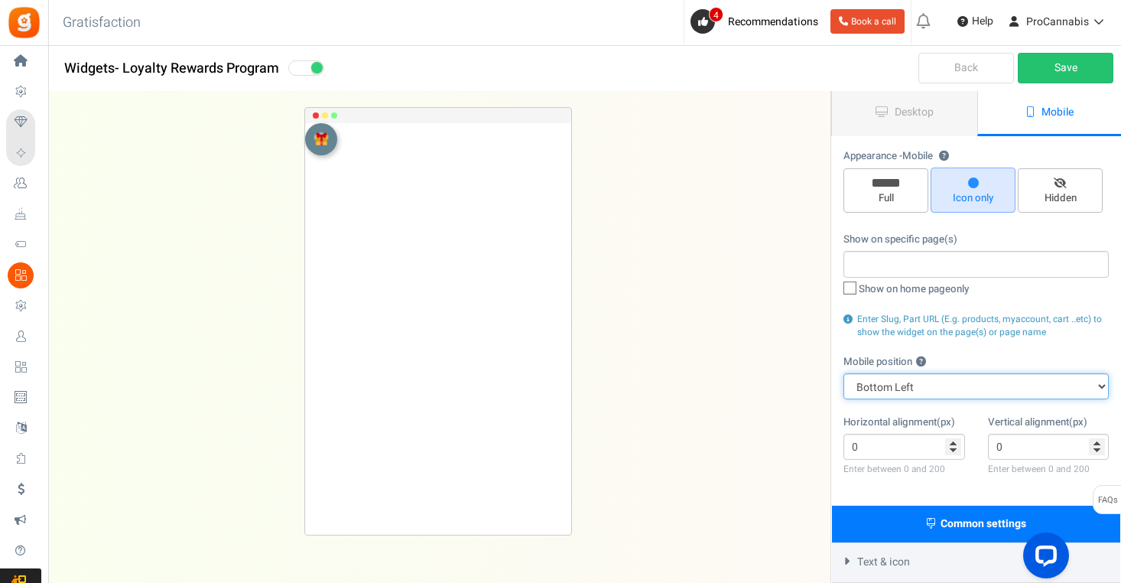
click at [843, 373] on select "Top Right Top Left Top Center Bottom Right Bottom Left Bottom Center" at bounding box center [975, 386] width 265 height 26
click at [949, 382] on select "Top Right Top Left Top Center Bottom Right Bottom Left Bottom Center" at bounding box center [975, 386] width 265 height 26
click at [843, 373] on select "Top Right Top Left Top Center Bottom Right Bottom Left Bottom Center" at bounding box center [975, 386] width 265 height 26
click at [947, 385] on select "Top Right Top Left Top Center Bottom Right Bottom Left Bottom Center" at bounding box center [975, 386] width 265 height 26
click at [843, 373] on select "Top Right Top Left Top Center Bottom Right Bottom Left Bottom Center" at bounding box center [975, 386] width 265 height 26
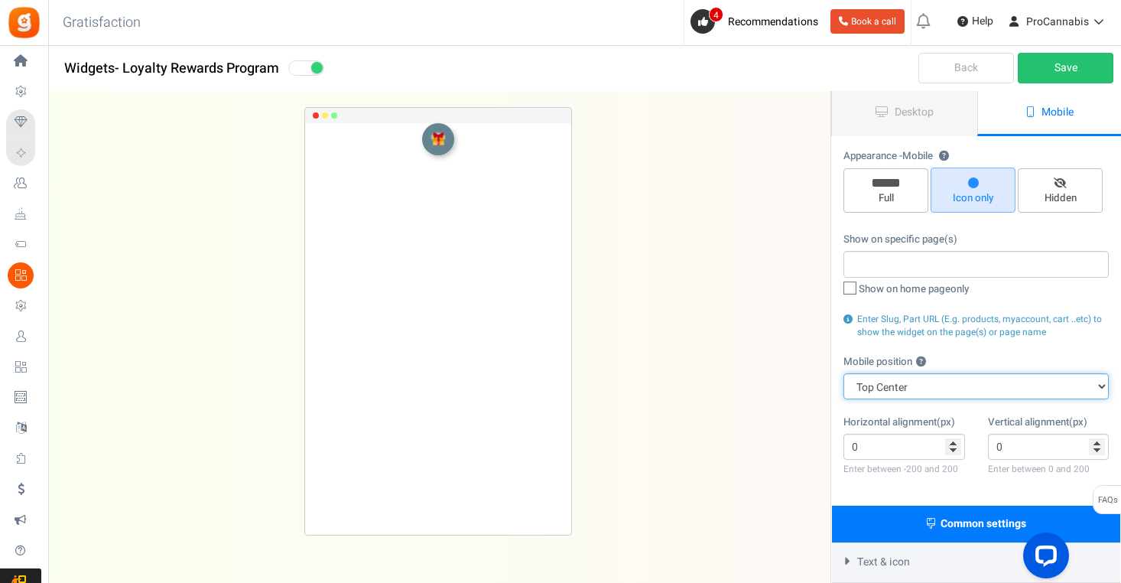
click at [936, 391] on select "Top Right Top Left Top Center Bottom Right Bottom Left Bottom Center" at bounding box center [975, 386] width 265 height 26
click at [843, 373] on select "Top Right Top Left Top Center Bottom Right Bottom Left Bottom Center" at bounding box center [975, 386] width 265 height 26
click at [927, 388] on select "Top Right Top Left Top Center Bottom Right Bottom Left Bottom Center" at bounding box center [975, 386] width 265 height 26
select select "top-right"
click at [843, 373] on select "Top Right Top Left Top Center Bottom Right Bottom Left Bottom Center" at bounding box center [975, 386] width 265 height 26
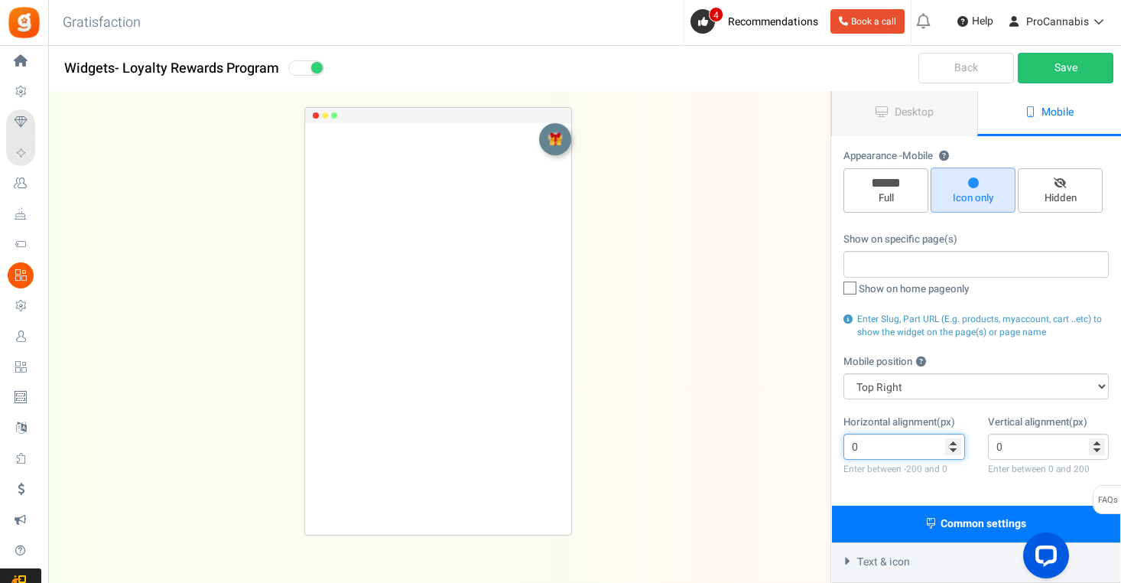
click at [953, 440] on input "0" at bounding box center [904, 447] width 122 height 26
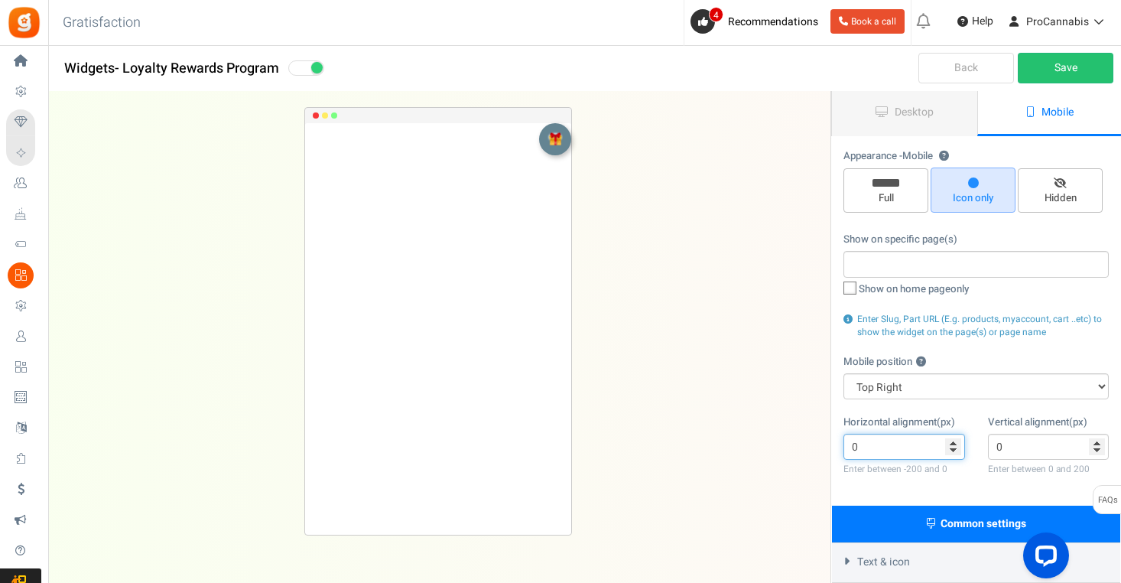
click at [953, 440] on input "0" at bounding box center [904, 447] width 122 height 26
click at [953, 450] on input "-1" at bounding box center [904, 447] width 122 height 26
click at [953, 450] on input "-2" at bounding box center [904, 447] width 122 height 26
click at [953, 450] on input "-3" at bounding box center [904, 447] width 122 height 26
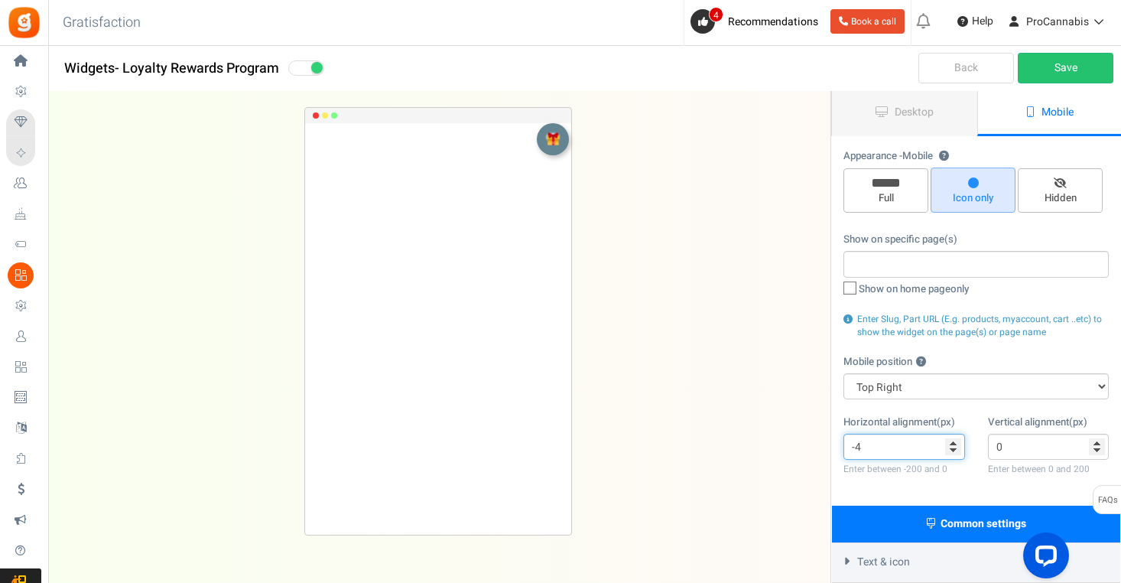
click at [953, 450] on input "-4" at bounding box center [904, 447] width 122 height 26
click at [953, 450] on input "-5" at bounding box center [904, 447] width 122 height 26
click at [953, 450] on input "-6" at bounding box center [904, 447] width 122 height 26
click at [953, 450] on input "-7" at bounding box center [904, 447] width 122 height 26
click at [953, 450] on input "-8" at bounding box center [904, 447] width 122 height 26
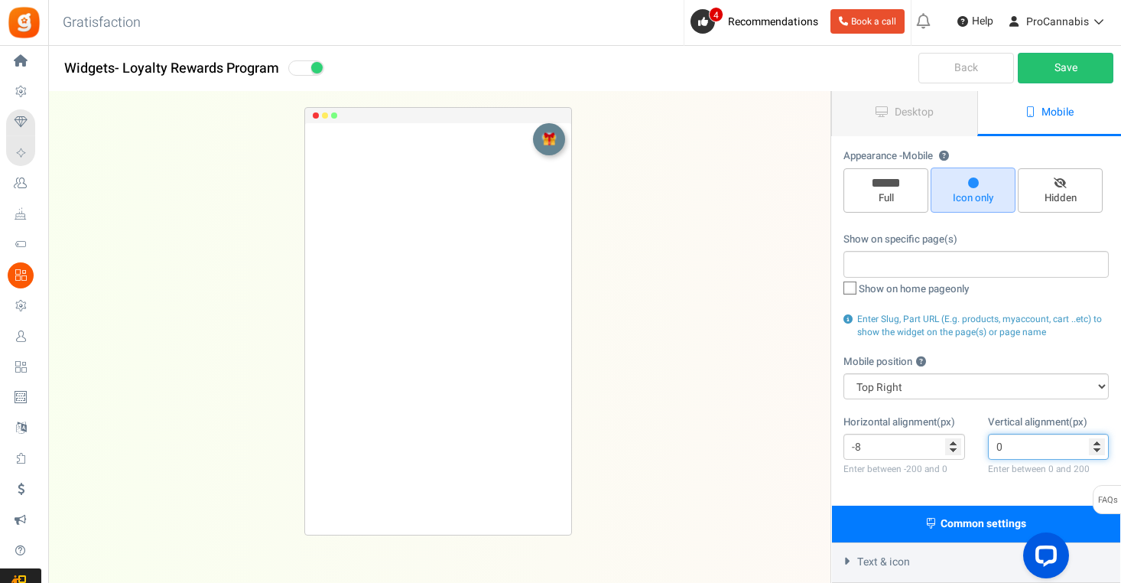
click at [1093, 451] on input "0" at bounding box center [1049, 447] width 122 height 26
click at [1098, 452] on input "0" at bounding box center [1049, 447] width 122 height 26
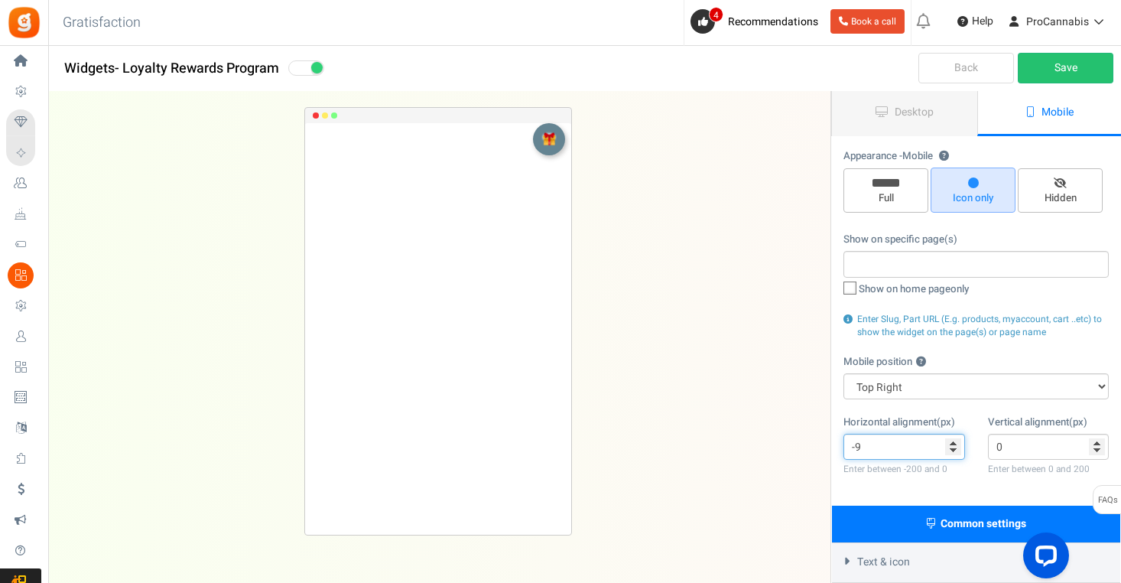
click at [951, 451] on input "-9" at bounding box center [904, 447] width 122 height 26
type input "-10"
click at [951, 451] on input "-10" at bounding box center [904, 447] width 122 height 26
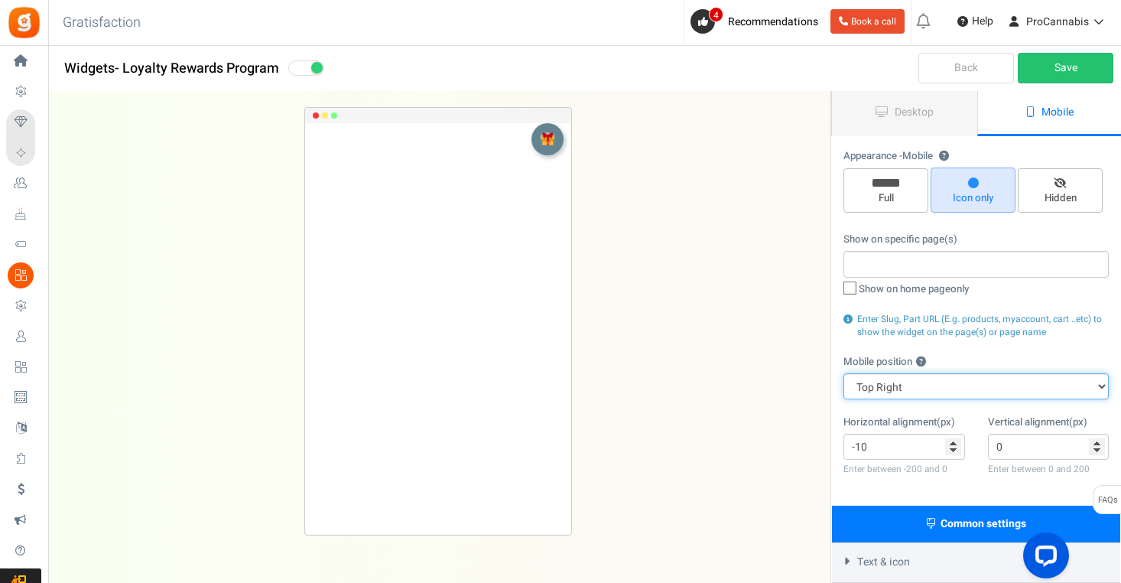
click at [947, 386] on select "Top Right Top Left Top Center Bottom Right Bottom Left Bottom Center" at bounding box center [975, 386] width 265 height 26
click at [843, 373] on select "Top Right Top Left Top Center Bottom Right Bottom Left Bottom Center" at bounding box center [975, 386] width 265 height 26
click at [934, 391] on select "Top Right Top Left Top Center Bottom Right Bottom Left Bottom Center" at bounding box center [975, 386] width 265 height 26
click at [843, 373] on select "Top Right Top Left Top Center Bottom Right Bottom Left Bottom Center" at bounding box center [975, 386] width 265 height 26
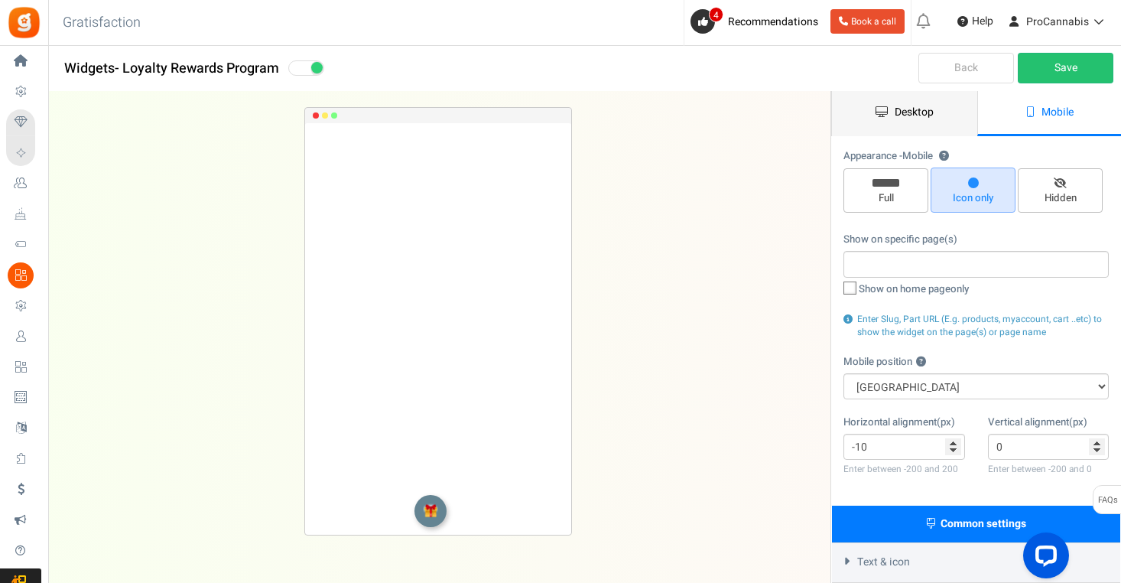
click at [917, 117] on span "Desktop" at bounding box center [914, 112] width 39 height 16
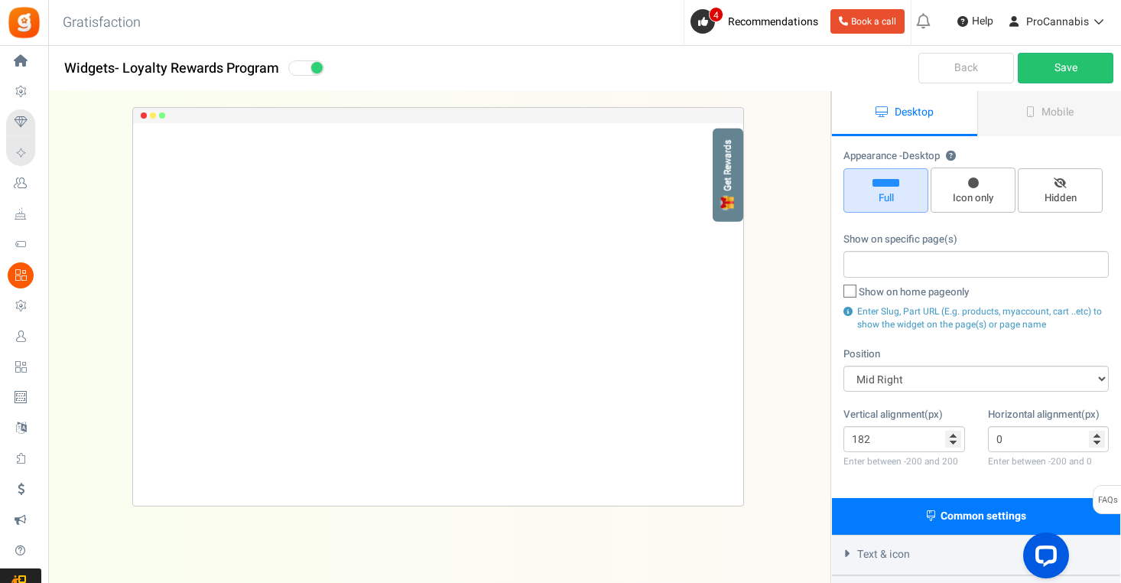
click at [1063, 51] on div "Back Save" at bounding box center [975, 69] width 291 height 46
click at [1059, 67] on link "Save" at bounding box center [1066, 68] width 96 height 31
click at [875, 373] on select "Mid Right Mid Left Top Bar Top Left Top Right Top Center Bottom Bar Bottom Left…" at bounding box center [975, 378] width 265 height 26
click at [1055, 105] on span "Mobile" at bounding box center [1057, 112] width 32 height 16
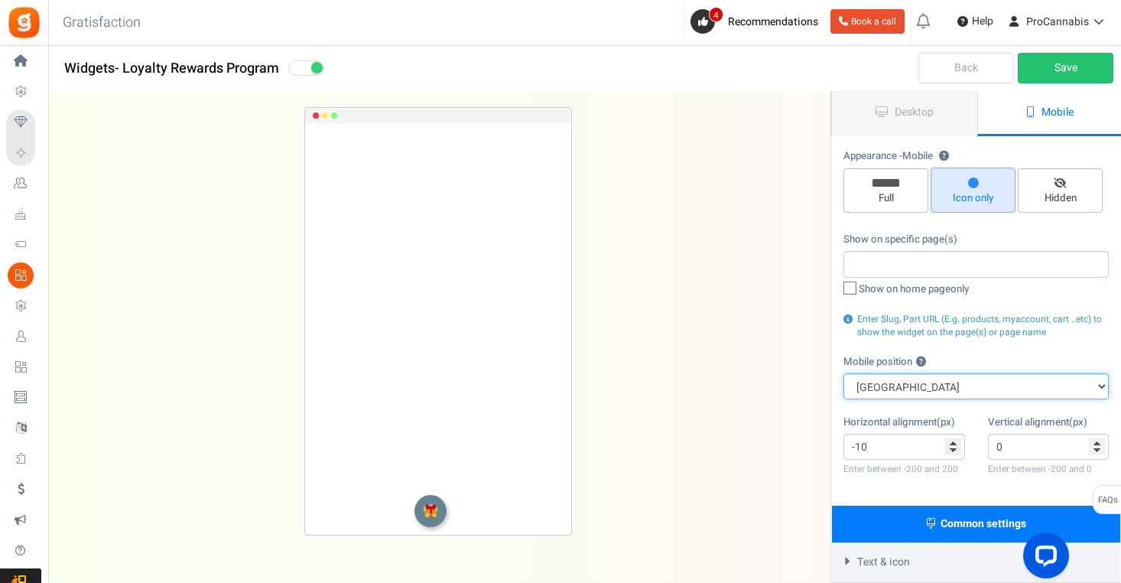
click at [907, 385] on select "Top Right Top Left Top Center Bottom Right Bottom Left Bottom Center" at bounding box center [975, 386] width 265 height 26
click at [843, 373] on select "Top Right Top Left Top Center Bottom Right Bottom Left Bottom Center" at bounding box center [975, 386] width 265 height 26
click at [914, 383] on select "Top Right Top Left Top Center Bottom Right Bottom Left Bottom Center" at bounding box center [975, 386] width 265 height 26
select select "right"
click at [843, 373] on select "Top Right Top Left Top Center Bottom Right Bottom Left Bottom Center" at bounding box center [975, 386] width 265 height 26
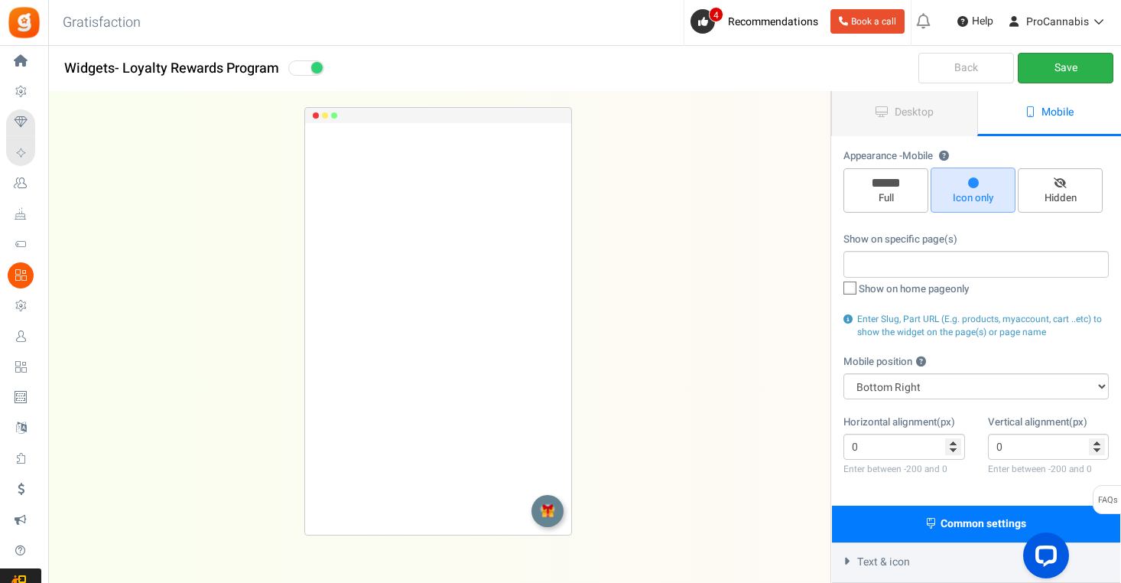
click at [1052, 66] on link "Save" at bounding box center [1066, 68] width 96 height 31
click at [953, 447] on input "-1" at bounding box center [904, 447] width 122 height 26
click at [953, 447] on input "-2" at bounding box center [904, 447] width 122 height 26
click at [953, 447] on input "-3" at bounding box center [904, 447] width 122 height 26
click at [953, 447] on input "-4" at bounding box center [904, 447] width 122 height 26
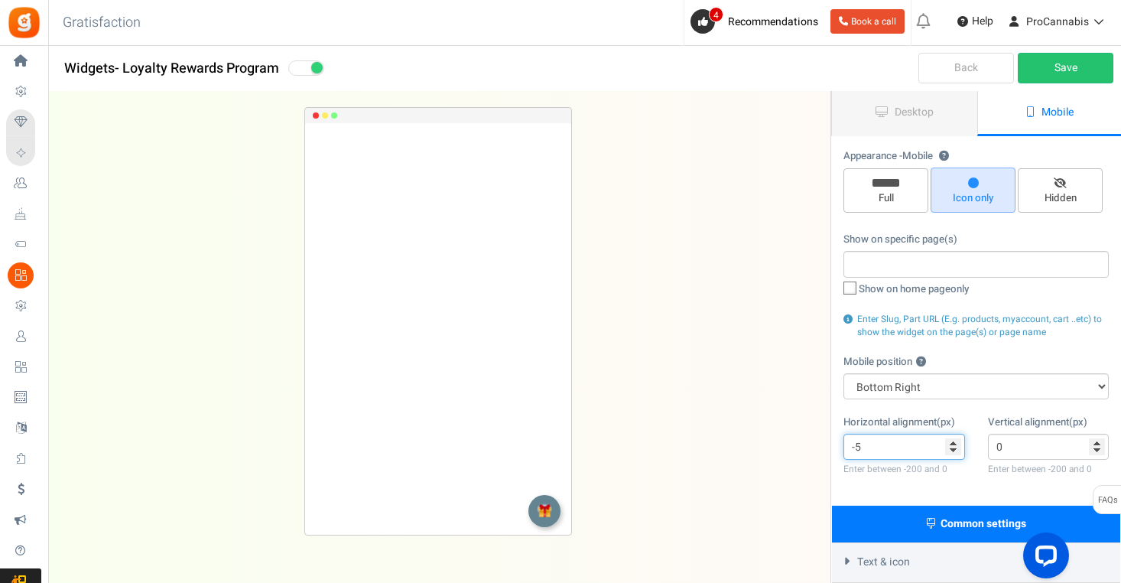
click at [953, 447] on input "-5" at bounding box center [904, 447] width 122 height 26
click at [953, 447] on input "-6" at bounding box center [904, 447] width 122 height 26
click at [953, 447] on input "-7" at bounding box center [904, 447] width 122 height 26
click at [953, 447] on input "-8" at bounding box center [904, 447] width 122 height 26
click at [953, 447] on input "-9" at bounding box center [904, 447] width 122 height 26
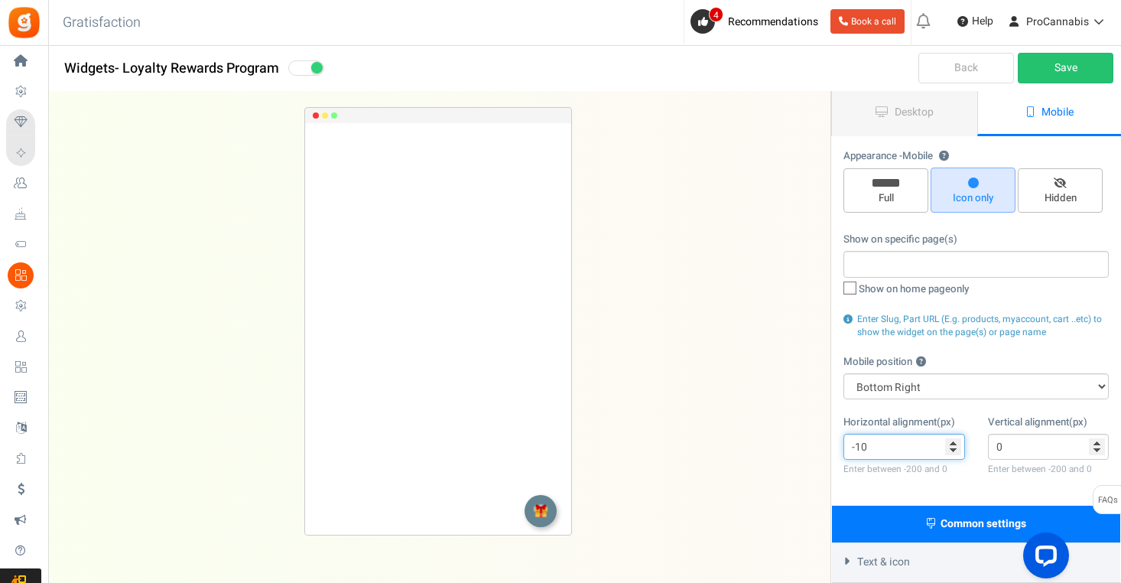
click at [953, 447] on input "-10" at bounding box center [904, 447] width 122 height 26
click at [953, 447] on input "-11" at bounding box center [904, 447] width 122 height 26
click at [953, 447] on input "-12" at bounding box center [904, 447] width 122 height 26
click at [953, 447] on input "-13" at bounding box center [904, 447] width 122 height 26
click at [953, 447] on input "-14" at bounding box center [904, 447] width 122 height 26
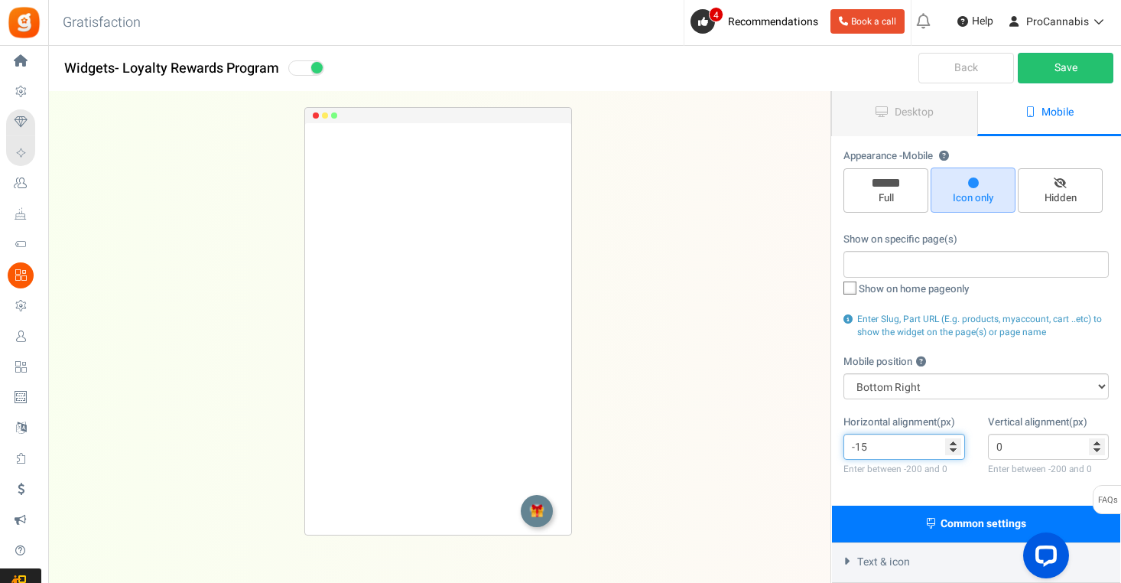
click at [953, 447] on input "-15" at bounding box center [904, 447] width 122 height 26
click at [953, 447] on input "-16" at bounding box center [904, 447] width 122 height 26
click at [953, 447] on input "-17" at bounding box center [904, 447] width 122 height 26
click at [953, 447] on input "-18" at bounding box center [904, 447] width 122 height 26
click at [953, 447] on input "-19" at bounding box center [904, 447] width 122 height 26
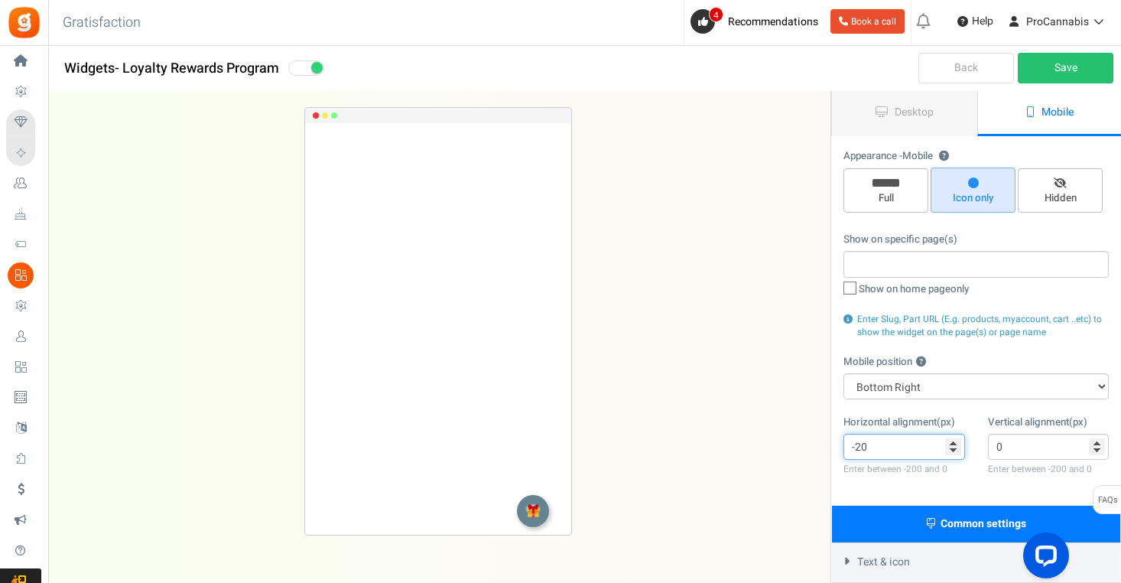
click at [953, 447] on input "-20" at bounding box center [904, 447] width 122 height 26
click at [953, 447] on input "-21" at bounding box center [904, 447] width 122 height 26
click at [953, 447] on input "-22" at bounding box center [904, 447] width 122 height 26
click at [953, 447] on input "-23" at bounding box center [904, 447] width 122 height 26
click at [953, 447] on input "-24" at bounding box center [904, 447] width 122 height 26
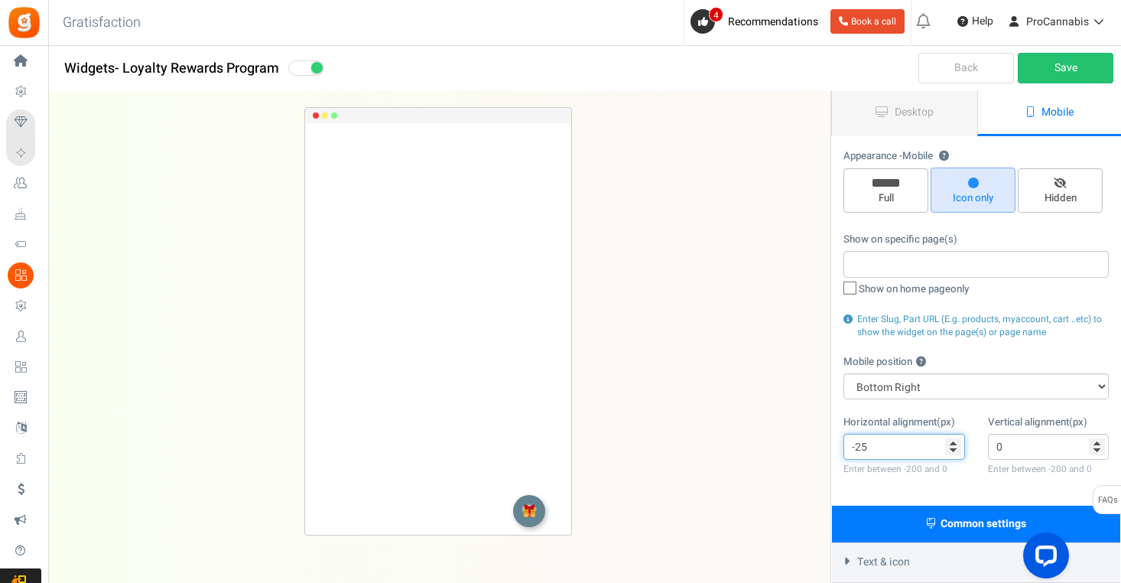
click at [953, 447] on input "-25" at bounding box center [904, 447] width 122 height 26
click at [953, 447] on input "-26" at bounding box center [904, 447] width 122 height 26
click at [953, 447] on input "-27" at bounding box center [904, 447] width 122 height 26
click at [953, 447] on input "-28" at bounding box center [904, 447] width 122 height 26
click at [953, 447] on input "-29" at bounding box center [904, 447] width 122 height 26
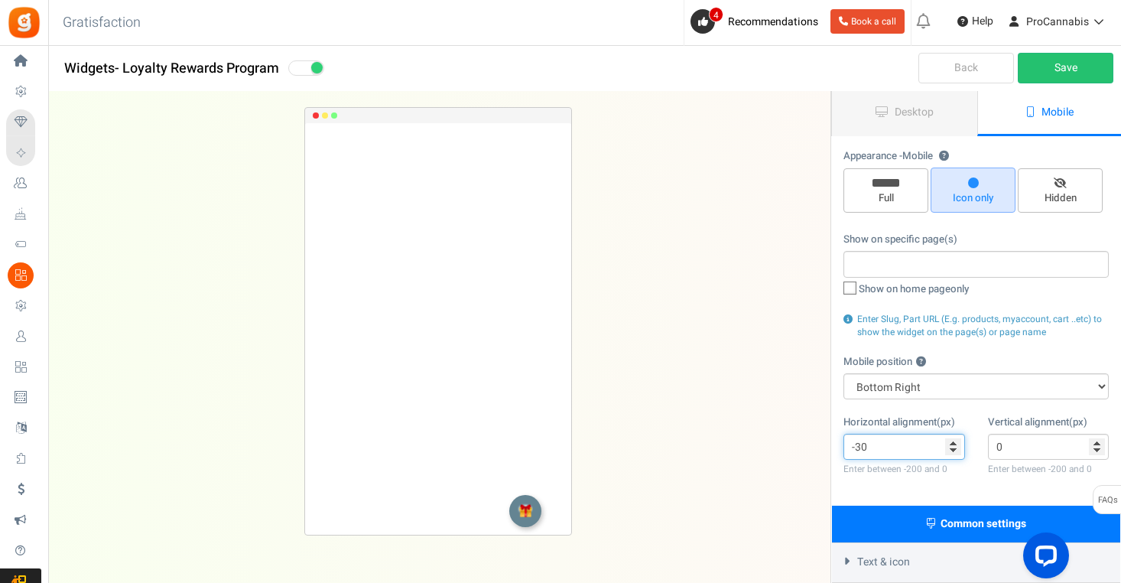
type input "-30"
click at [953, 447] on input "-30" at bounding box center [904, 447] width 122 height 26
click at [1097, 448] on input "-1" at bounding box center [1049, 447] width 122 height 26
click at [1097, 448] on input "-2" at bounding box center [1049, 447] width 122 height 26
click at [1097, 448] on input "-3" at bounding box center [1049, 447] width 122 height 26
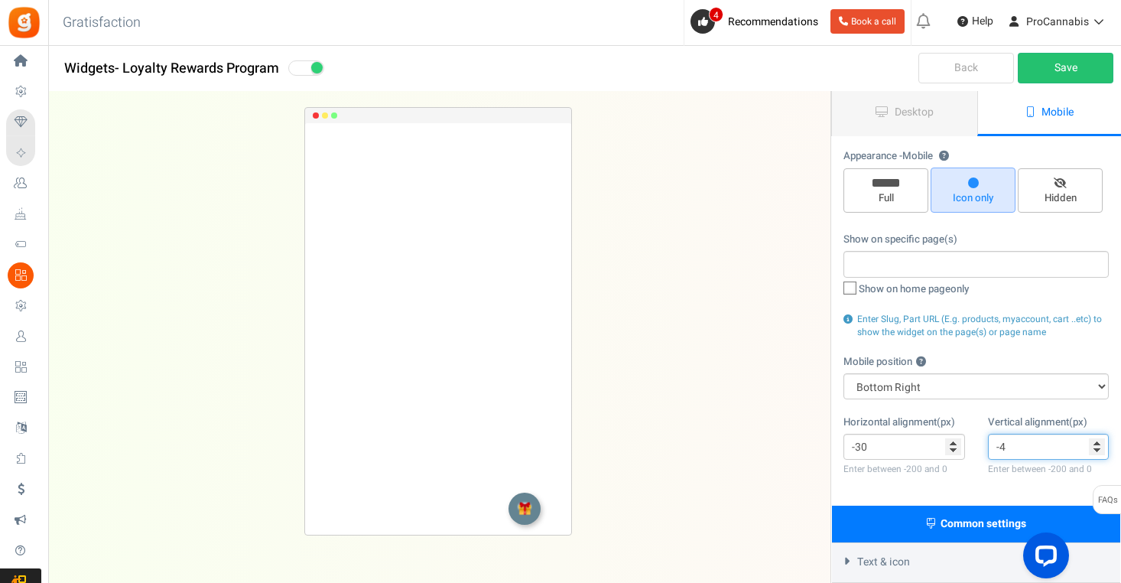
click at [1097, 448] on input "-4" at bounding box center [1049, 447] width 122 height 26
click at [1097, 448] on input "-5" at bounding box center [1049, 447] width 122 height 26
click at [1097, 448] on input "-6" at bounding box center [1049, 447] width 122 height 26
click at [1097, 448] on input "-7" at bounding box center [1049, 447] width 122 height 26
click at [1097, 448] on input "-8" at bounding box center [1049, 447] width 122 height 26
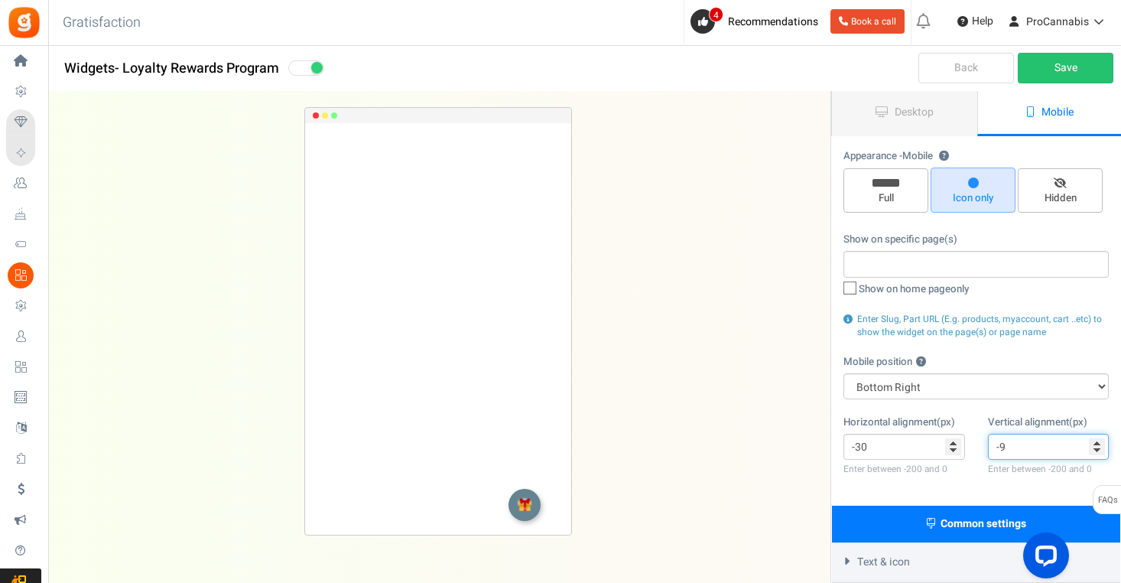
click at [1097, 448] on input "-9" at bounding box center [1049, 447] width 122 height 26
click at [1097, 448] on input "-10" at bounding box center [1049, 447] width 122 height 26
click at [1097, 448] on input "-11" at bounding box center [1049, 447] width 122 height 26
type input "-71"
click at [1097, 448] on input "-71" at bounding box center [1049, 447] width 122 height 26
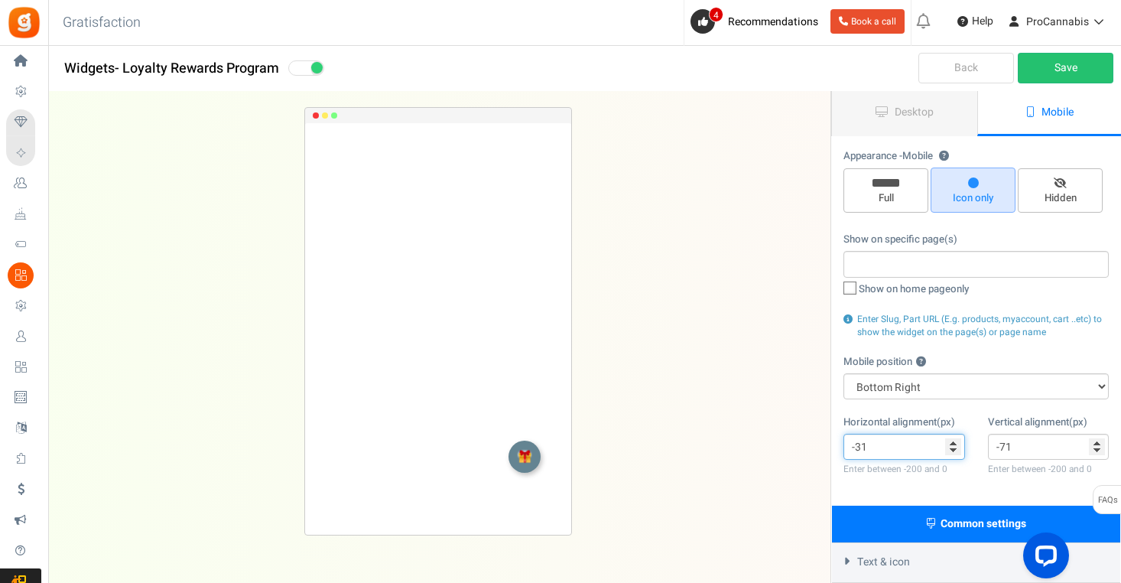
click at [953, 447] on input "-31" at bounding box center [904, 447] width 122 height 26
click at [953, 447] on input "-32" at bounding box center [904, 447] width 122 height 26
click at [953, 447] on input "-33" at bounding box center [904, 447] width 122 height 26
click at [953, 447] on input "-34" at bounding box center [904, 447] width 122 height 26
click at [953, 443] on input "-33" at bounding box center [904, 447] width 122 height 26
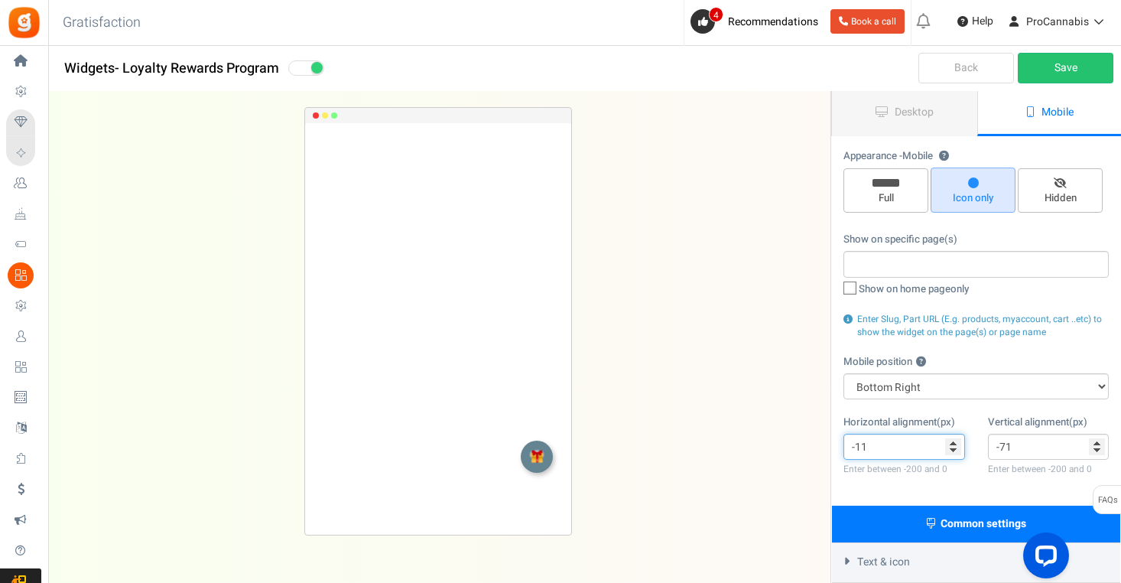
click at [953, 443] on input "-11" at bounding box center [904, 447] width 122 height 26
click at [953, 443] on input "-10" at bounding box center [904, 447] width 122 height 26
click at [953, 443] on input "-9" at bounding box center [904, 447] width 122 height 26
click at [953, 443] on input "-8" at bounding box center [904, 447] width 122 height 26
click at [953, 443] on input "-7" at bounding box center [904, 447] width 122 height 26
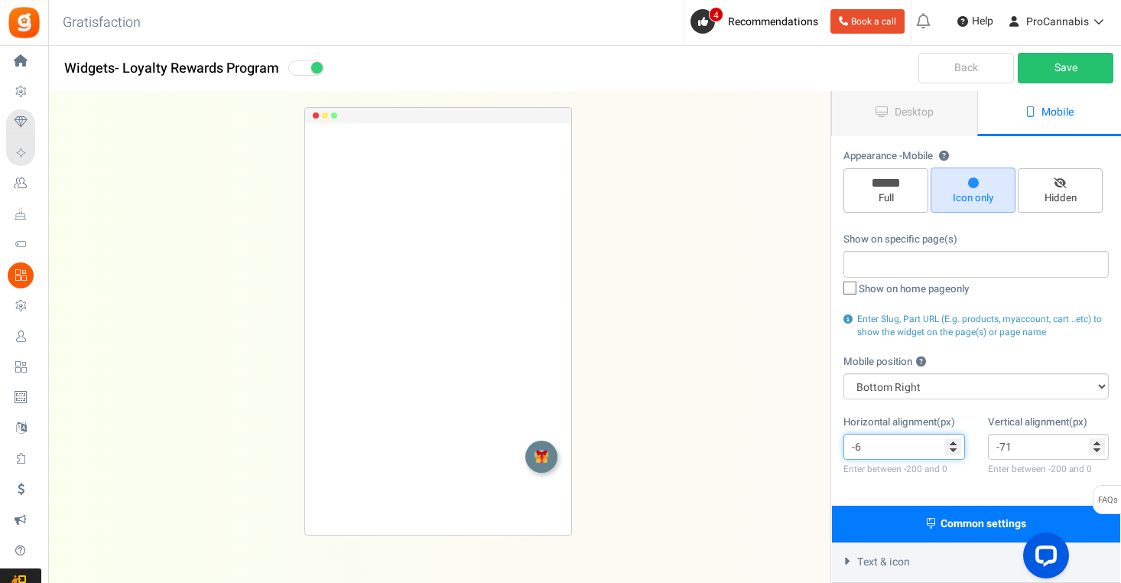
click at [953, 443] on input "-6" at bounding box center [904, 447] width 122 height 26
click at [953, 439] on input "-5" at bounding box center [904, 447] width 122 height 26
click at [953, 439] on input "-4" at bounding box center [904, 447] width 122 height 26
click at [953, 439] on input "-3" at bounding box center [904, 447] width 122 height 26
click at [1082, 67] on link "Save" at bounding box center [1066, 68] width 96 height 31
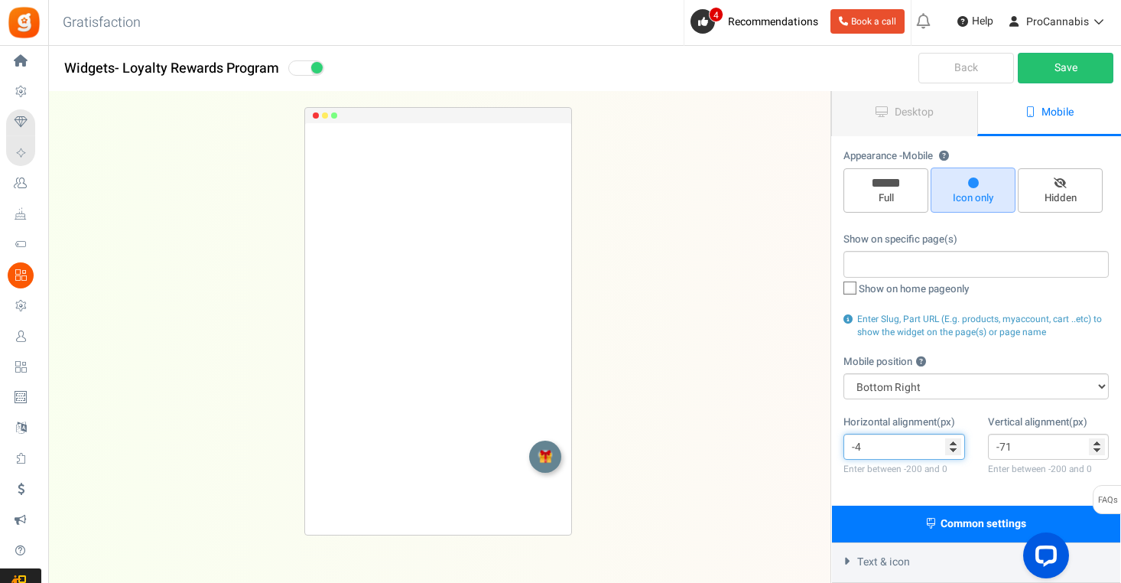
click at [954, 447] on input "-4" at bounding box center [904, 447] width 122 height 26
click at [954, 447] on input "-5" at bounding box center [904, 447] width 122 height 26
click at [954, 447] on input "-6" at bounding box center [904, 447] width 122 height 26
type input "-7"
click at [954, 447] on input "-7" at bounding box center [904, 447] width 122 height 26
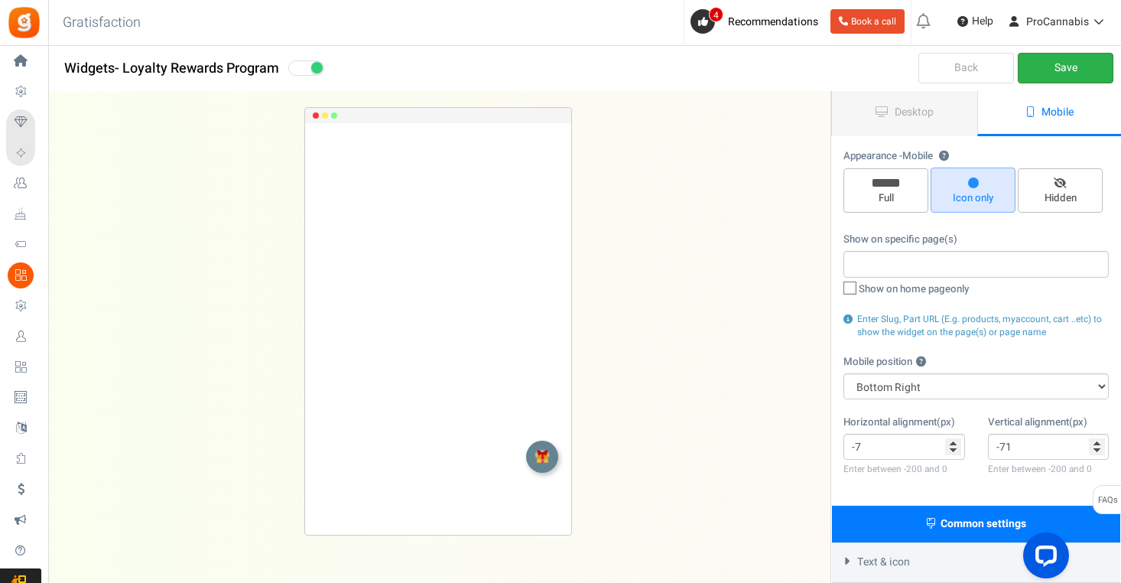
click at [1069, 70] on link "Save" at bounding box center [1066, 68] width 96 height 31
